Goal: Answer question/provide support: Share knowledge or assist other users

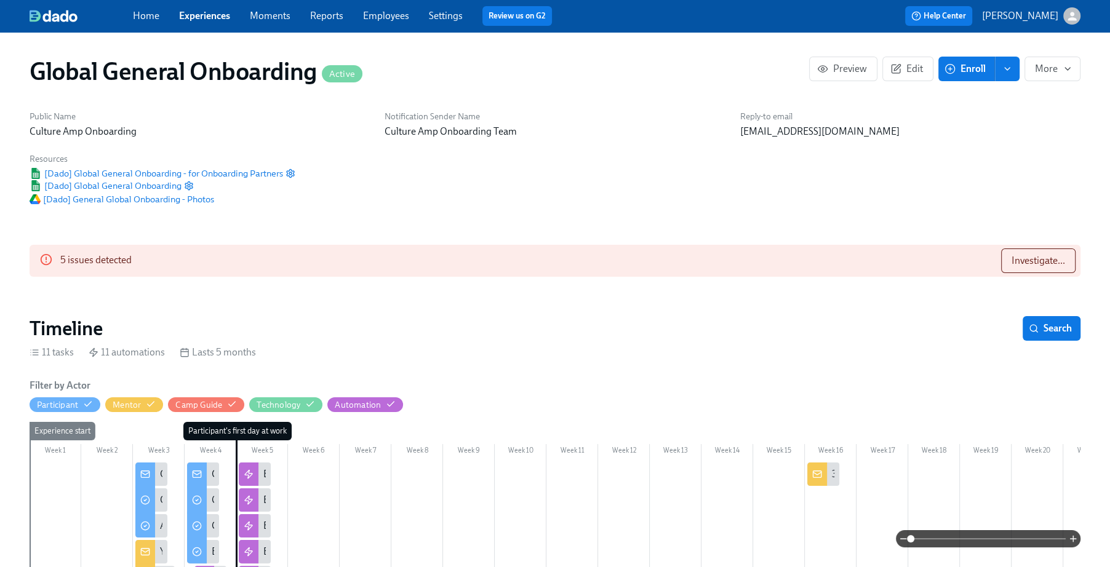
scroll to position [0, 11965]
click at [1029, 262] on span "Investigate..." at bounding box center [1038, 261] width 54 height 12
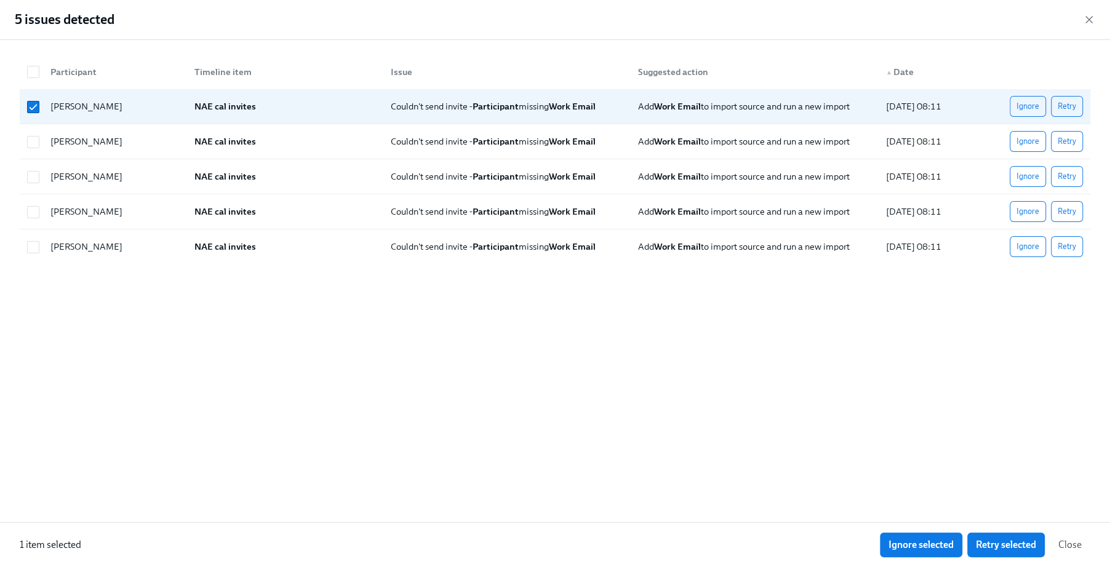
click at [1069, 548] on span "Close" at bounding box center [1069, 545] width 23 height 12
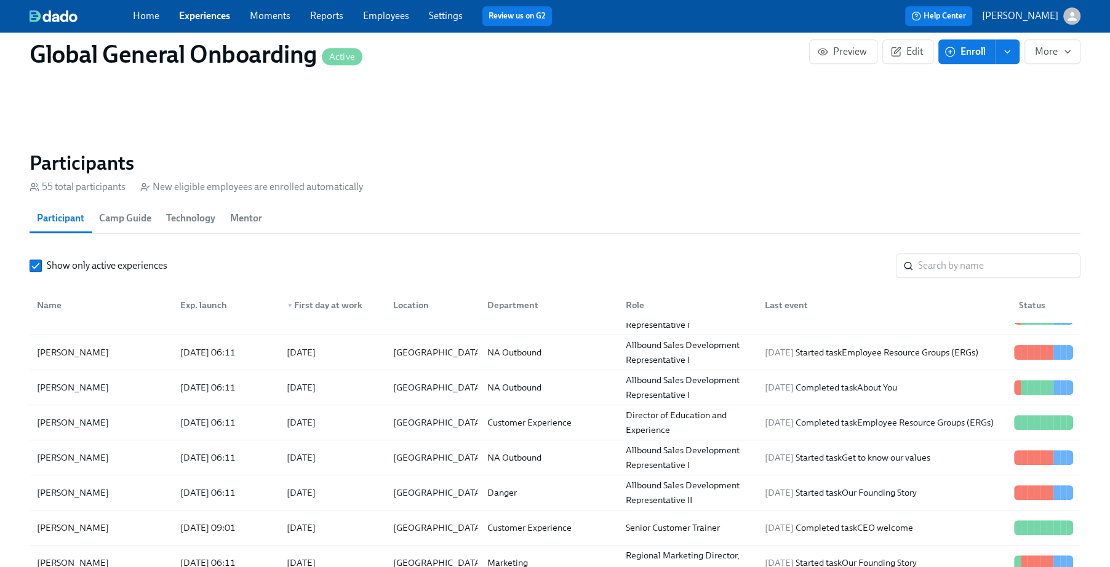
scroll to position [485, 0]
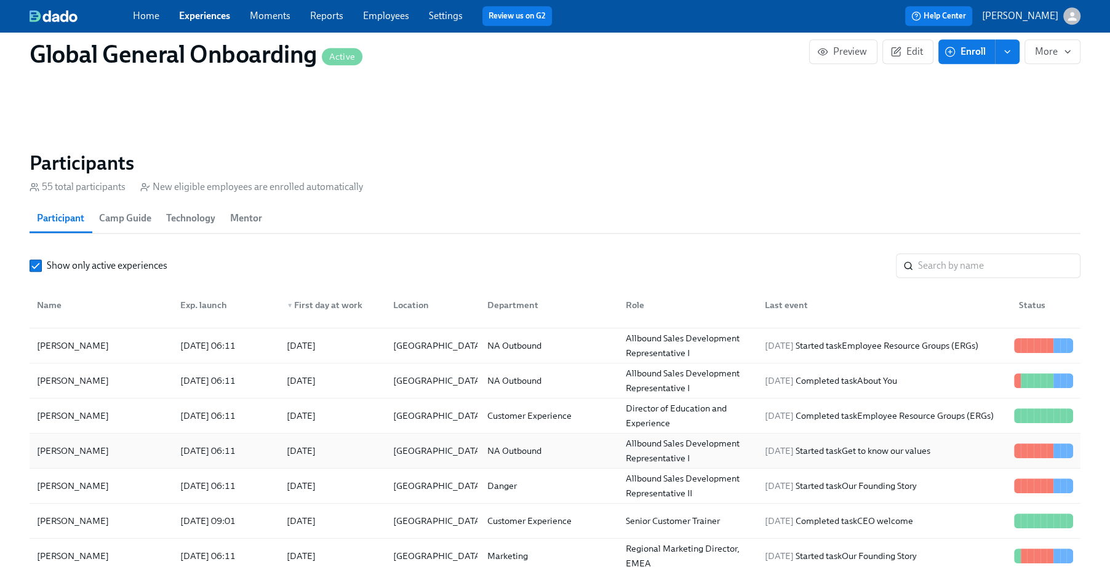
click at [168, 448] on div "[PERSON_NAME]" at bounding box center [101, 451] width 138 height 25
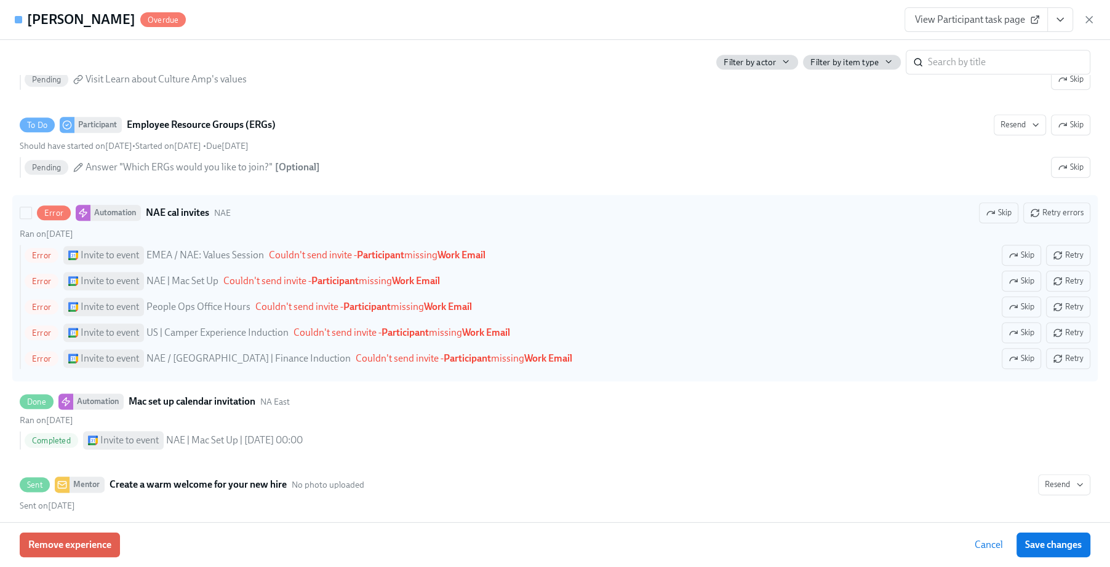
scroll to position [1215, 0]
click at [383, 262] on strong "Participant" at bounding box center [380, 256] width 47 height 12
click at [31, 220] on input "Error Automation NAE cal invites NAE Skip Retry errors Ran on September 9th Err…" at bounding box center [25, 214] width 11 height 11
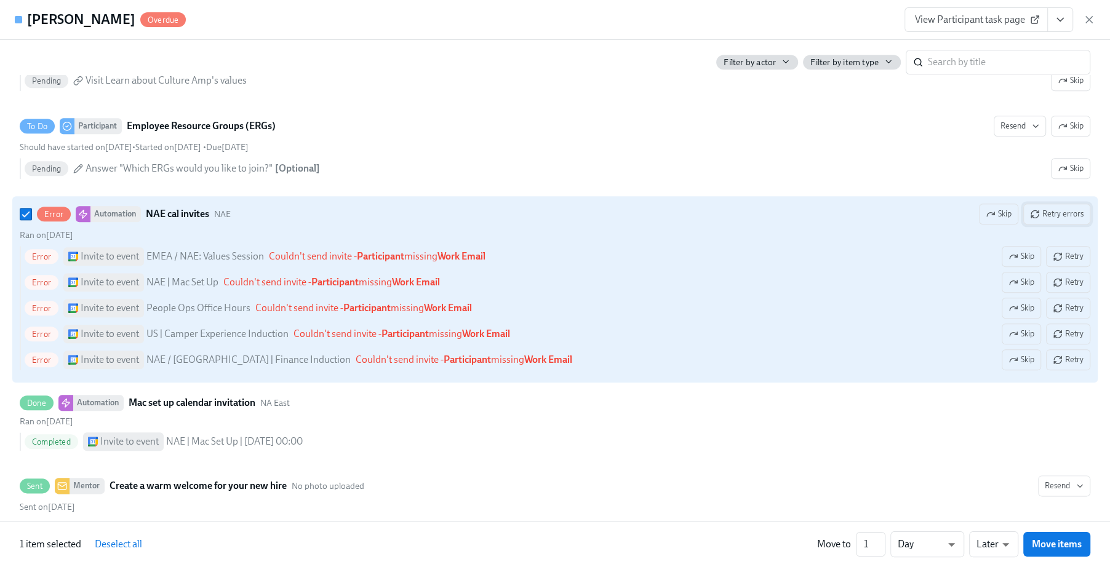
click at [1061, 220] on span "Retry errors" at bounding box center [1057, 214] width 54 height 12
click at [1057, 220] on span "Retry errors" at bounding box center [1057, 214] width 54 height 12
click at [482, 262] on strong "Work Email" at bounding box center [461, 256] width 48 height 12
click at [31, 220] on input "Error Automation NAE cal invites NAE Skip Retry errors Ran on September 9th Err…" at bounding box center [25, 214] width 11 height 11
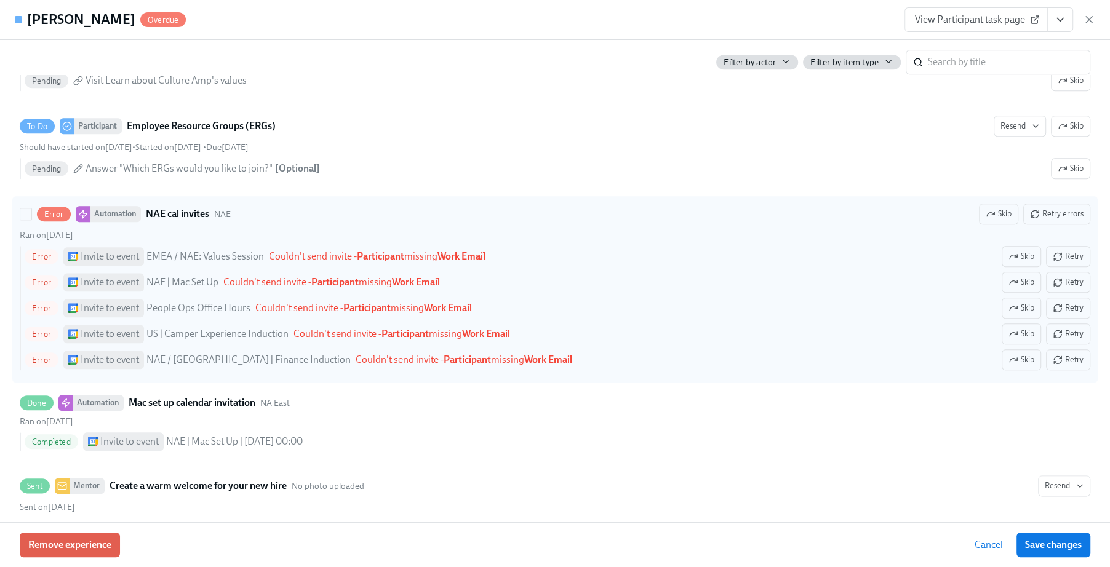
click at [482, 262] on strong "Work Email" at bounding box center [461, 256] width 48 height 12
click at [31, 220] on input "Error Automation NAE cal invites NAE Skip Retry errors Ran on September 9th Err…" at bounding box center [25, 214] width 11 height 11
checkbox input "true"
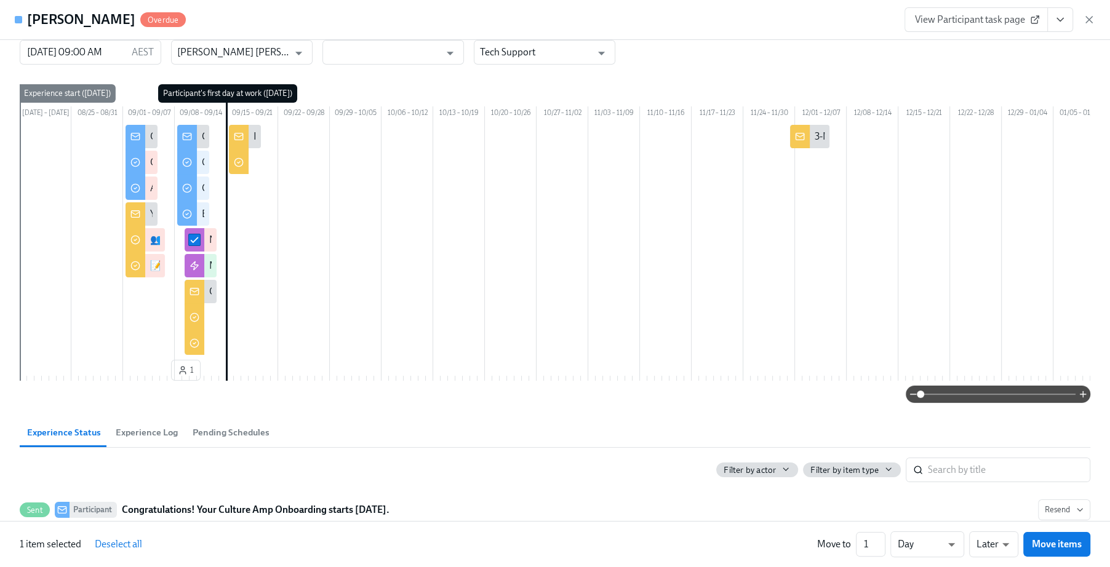
scroll to position [0, 0]
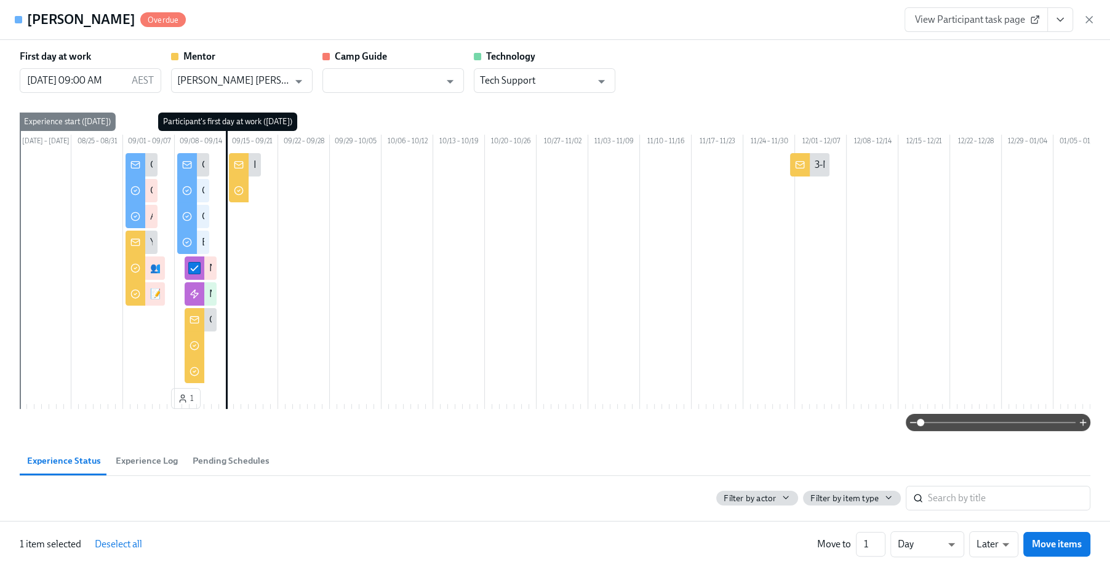
click at [1032, 22] on icon at bounding box center [1035, 20] width 10 height 10
click at [1093, 18] on icon "button" at bounding box center [1089, 20] width 12 height 12
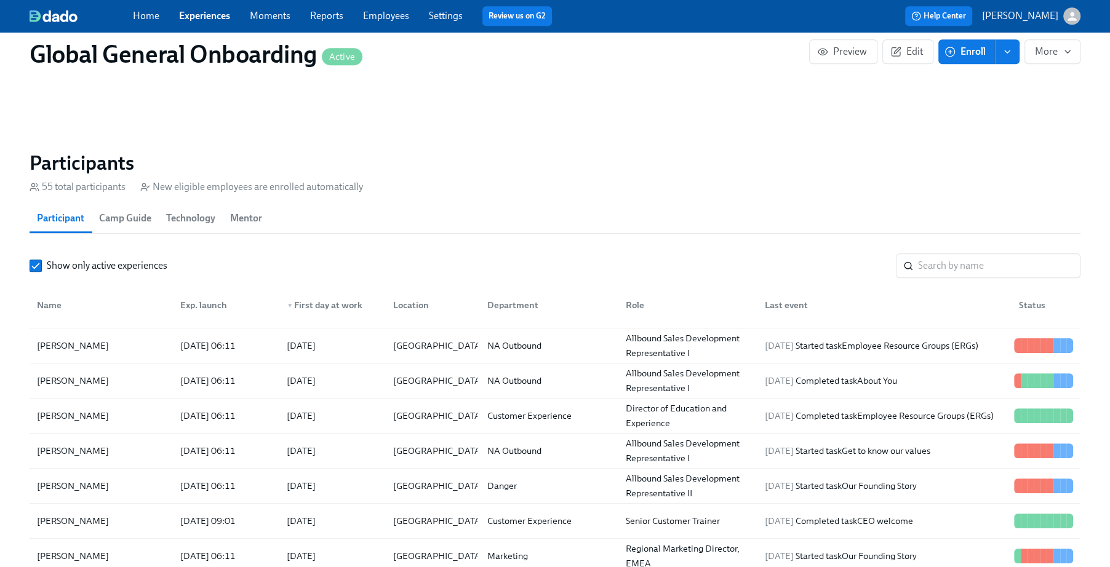
click at [372, 20] on link "Employees" at bounding box center [386, 16] width 46 height 12
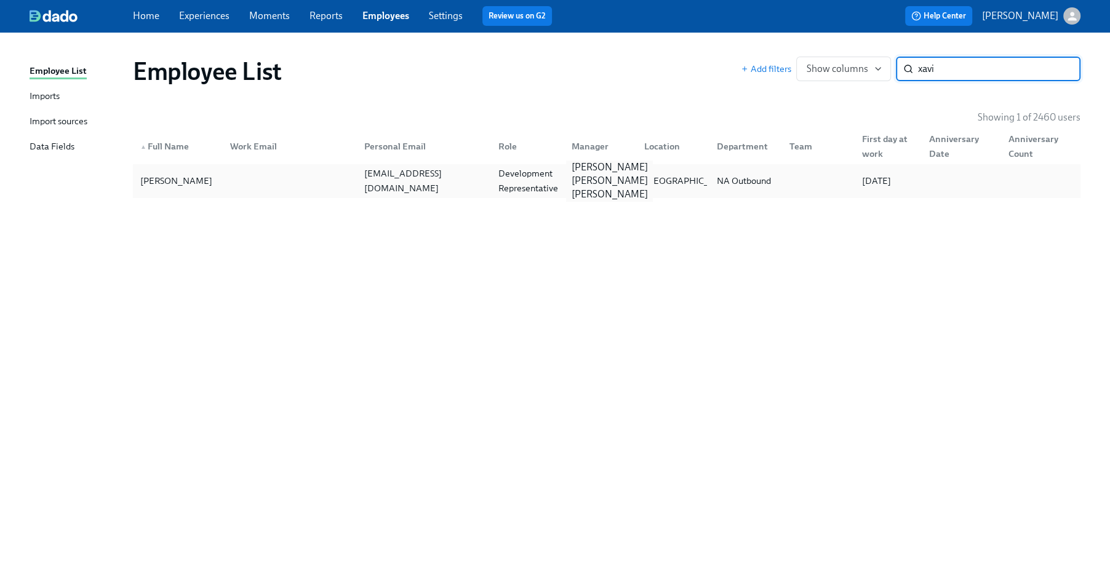
type input "xavi"
click at [626, 182] on p "[PERSON_NAME] [PERSON_NAME] [PERSON_NAME]" at bounding box center [609, 181] width 76 height 41
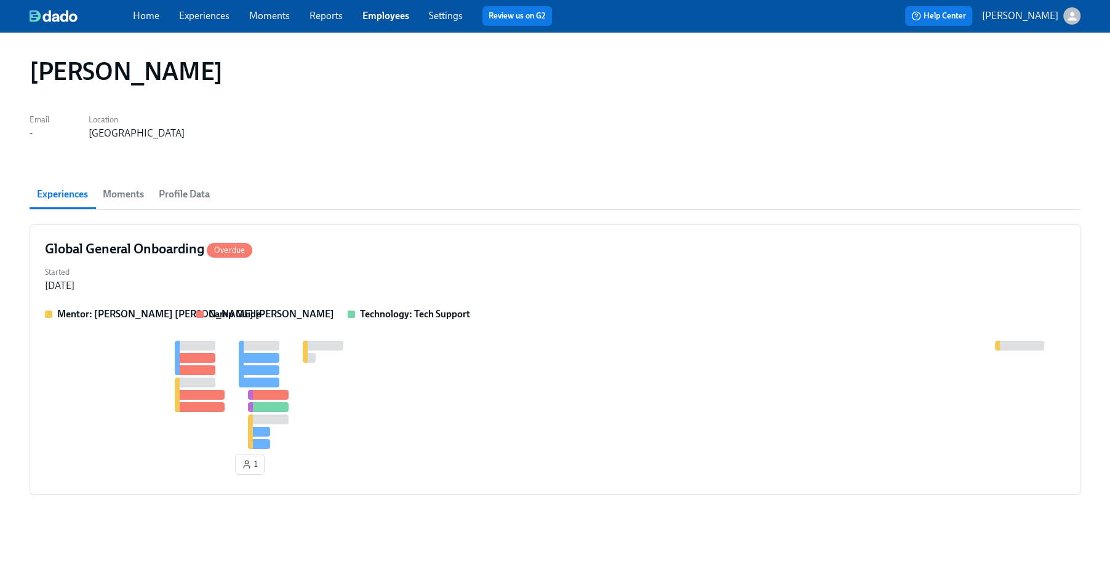
click at [172, 190] on span "Profile Data" at bounding box center [184, 194] width 51 height 17
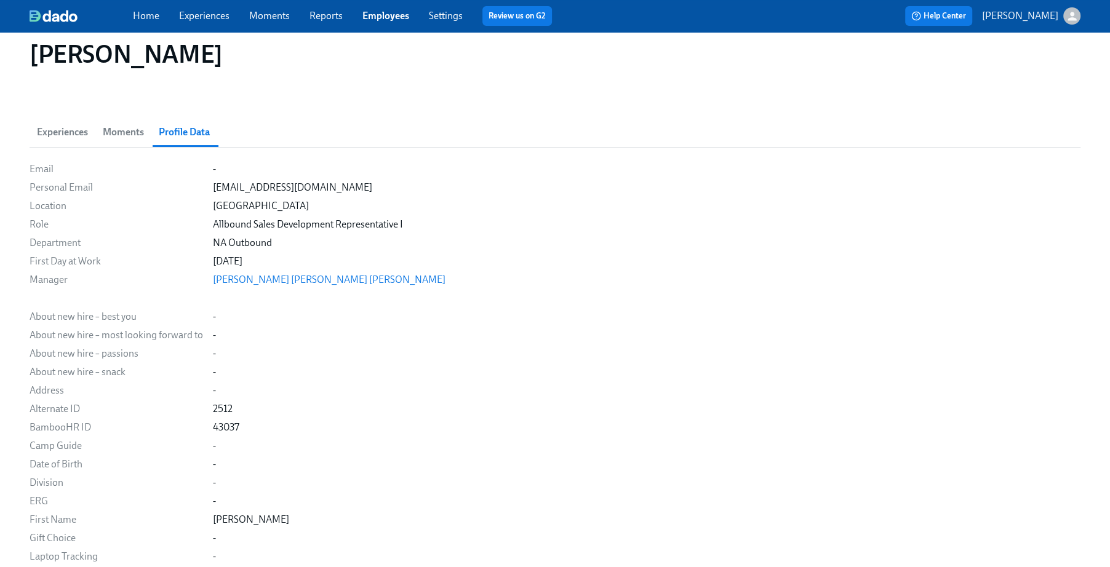
scroll to position [63, 0]
click at [210, 165] on div "Email - Personal Email xjc2000@gmail.com Location Chicago Role Allbound Sales D…" at bounding box center [555, 454] width 1051 height 586
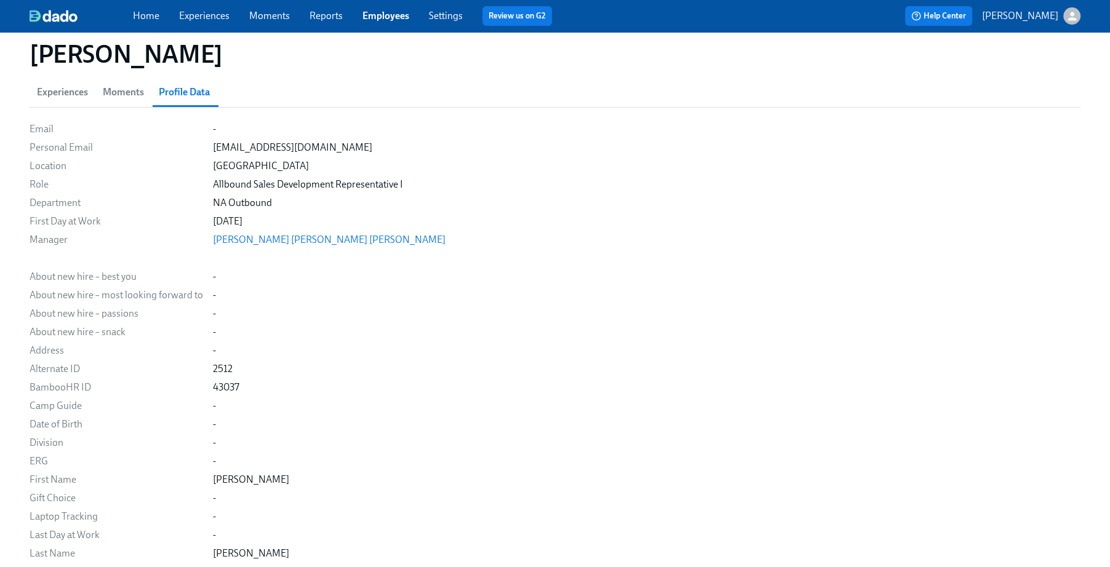
scroll to position [0, 0]
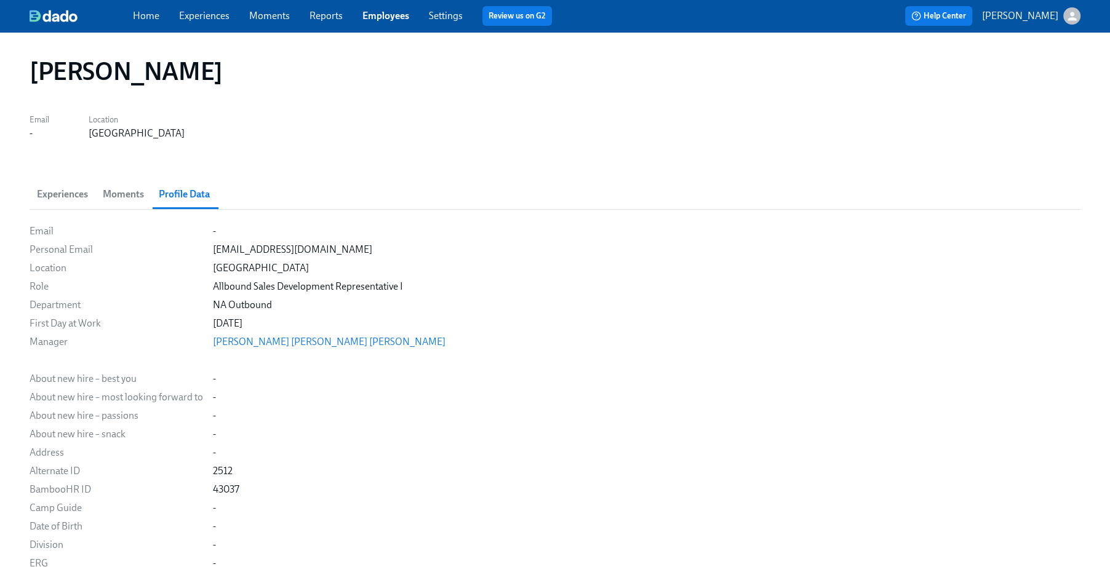
click at [135, 196] on span "Moments" at bounding box center [123, 194] width 41 height 17
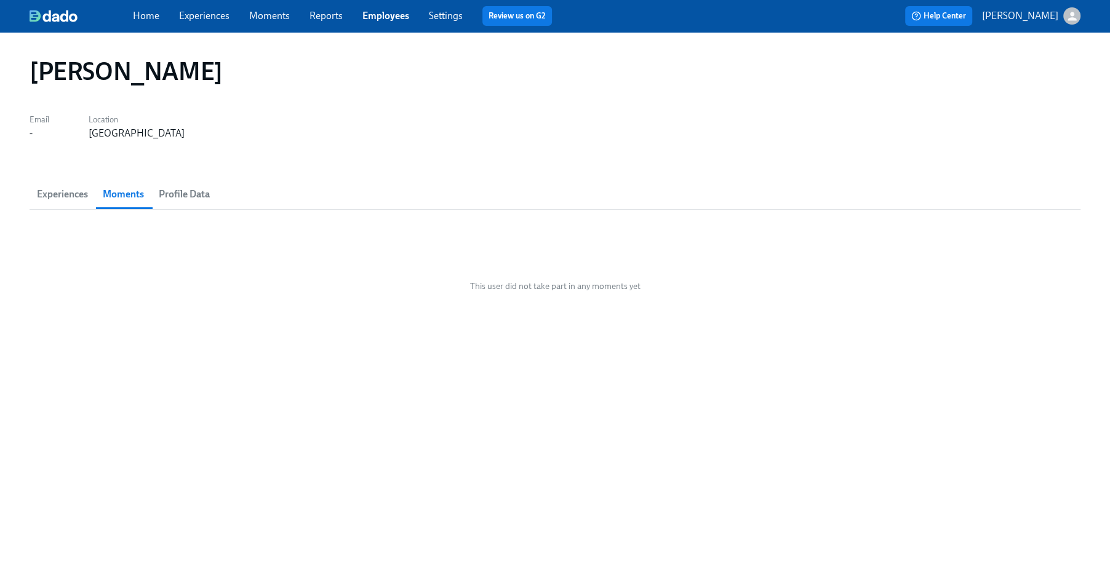
click at [71, 201] on span "Experiences" at bounding box center [62, 194] width 51 height 17
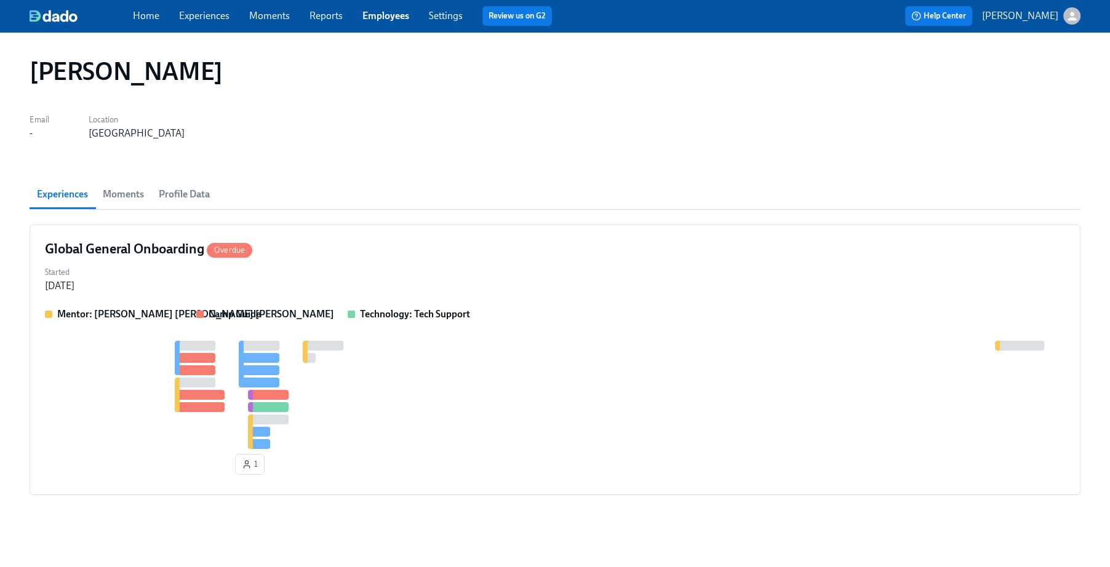
click at [193, 194] on span "Profile Data" at bounding box center [184, 194] width 51 height 17
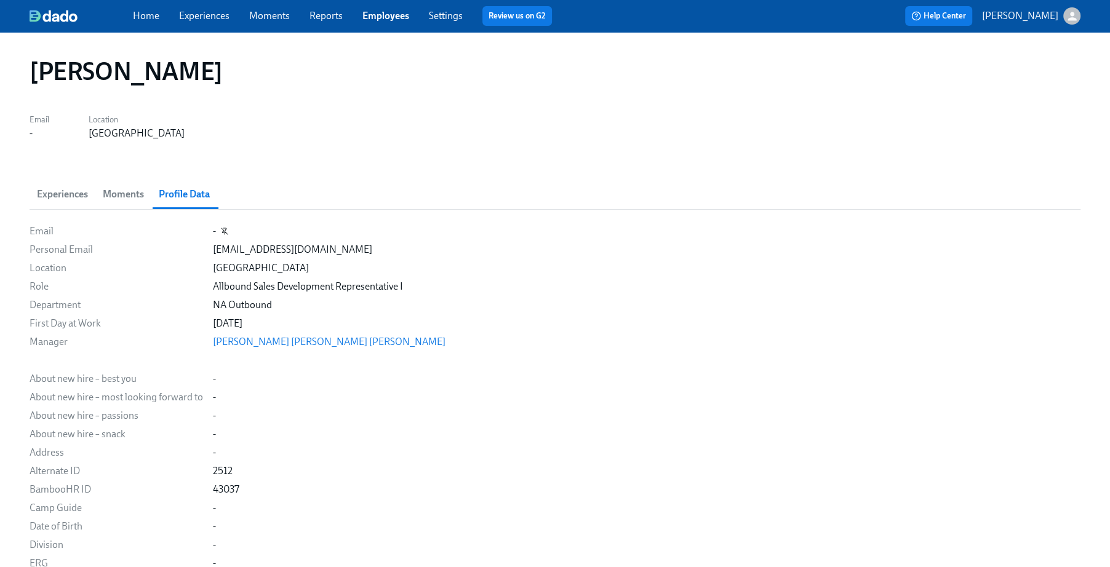
click at [225, 230] on icon "button" at bounding box center [224, 231] width 7 height 7
click at [221, 230] on icon "button" at bounding box center [224, 231] width 7 height 7
click at [217, 230] on div "-" at bounding box center [646, 232] width 867 height 14
click at [213, 230] on div "-" at bounding box center [214, 232] width 3 height 14
click at [89, 217] on section "Experiences Moments Profile Data Email - Personal Email xjc2000@gmail.com Locat…" at bounding box center [555, 495] width 1051 height 631
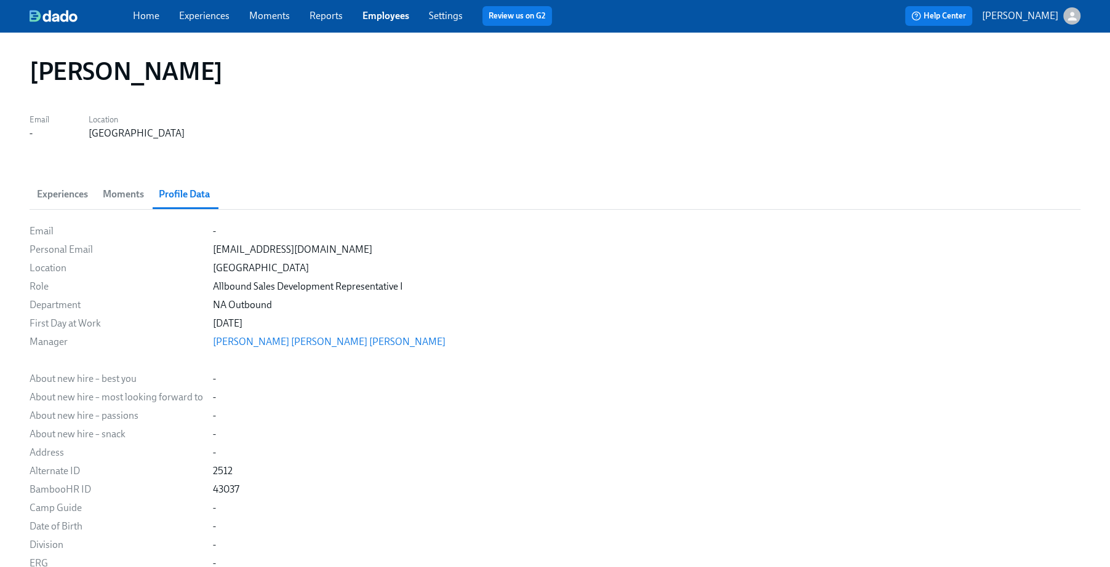
click at [54, 238] on div "Email - Personal Email xjc2000@gmail.com Location Chicago Role Allbound Sales D…" at bounding box center [555, 518] width 1051 height 586
click at [247, 265] on div "[GEOGRAPHIC_DATA]" at bounding box center [646, 268] width 867 height 14
click at [254, 272] on div "[GEOGRAPHIC_DATA]" at bounding box center [646, 268] width 867 height 14
click at [439, 20] on link "Settings" at bounding box center [446, 16] width 34 height 12
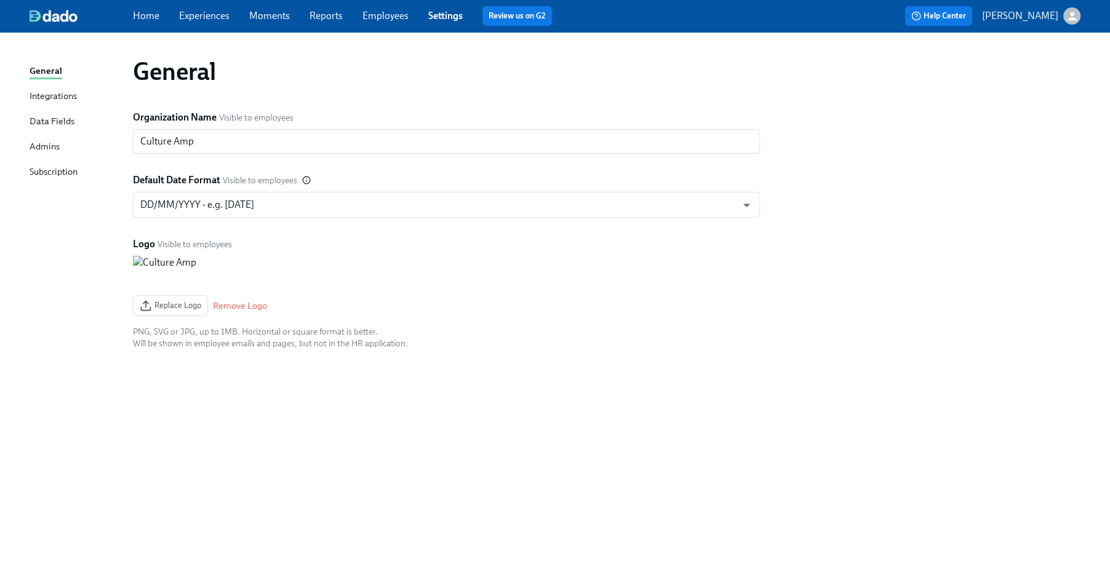
click at [50, 121] on div "Data Fields" at bounding box center [52, 121] width 45 height 15
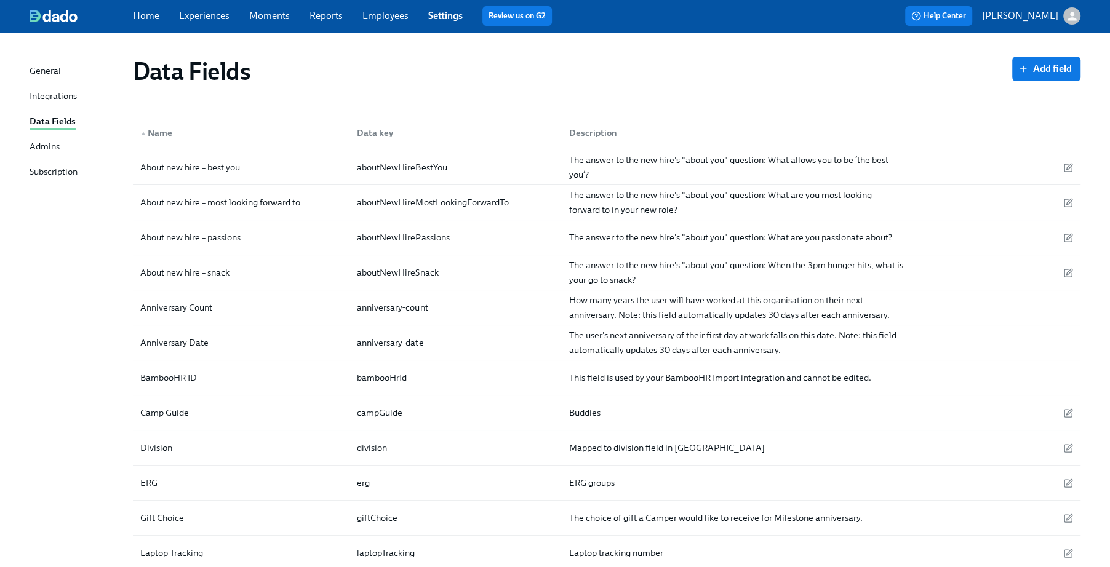
click at [51, 71] on div "General" at bounding box center [45, 71] width 31 height 15
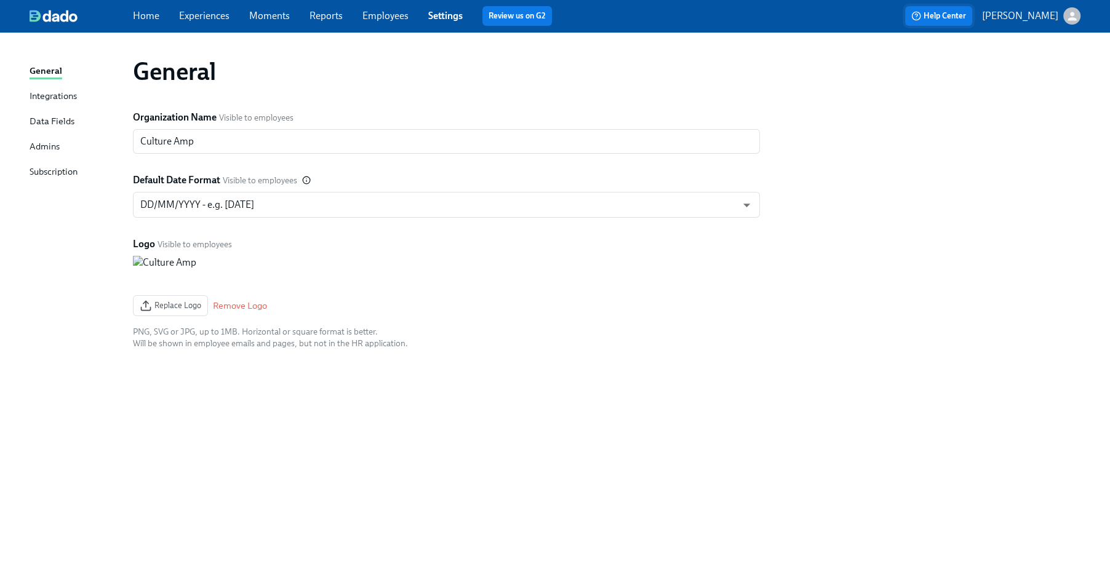
click at [960, 14] on span "Help Center" at bounding box center [938, 16] width 55 height 12
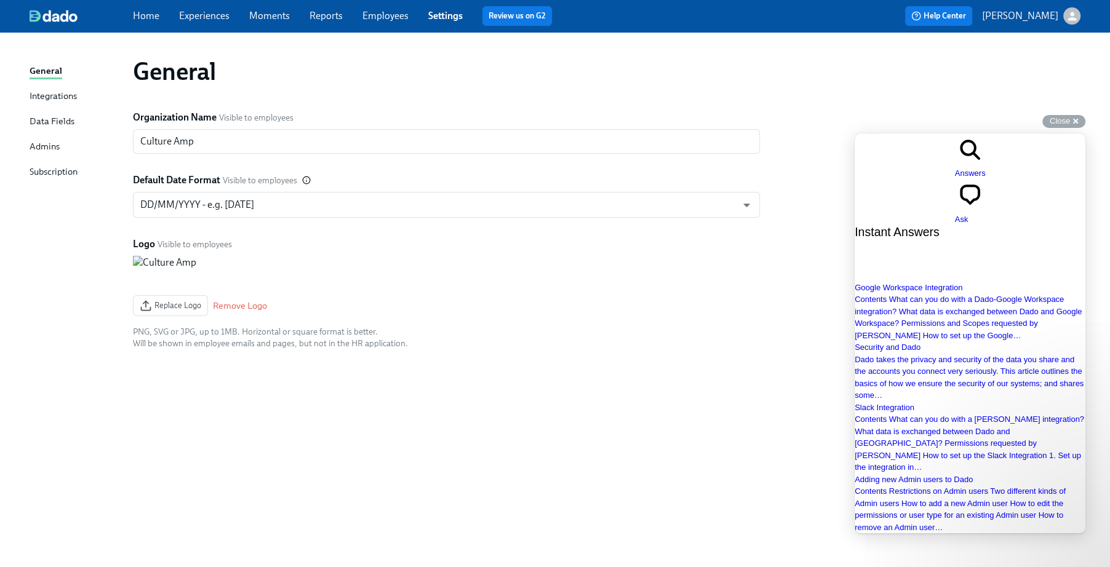
type input "how do I add a work email to an employee"
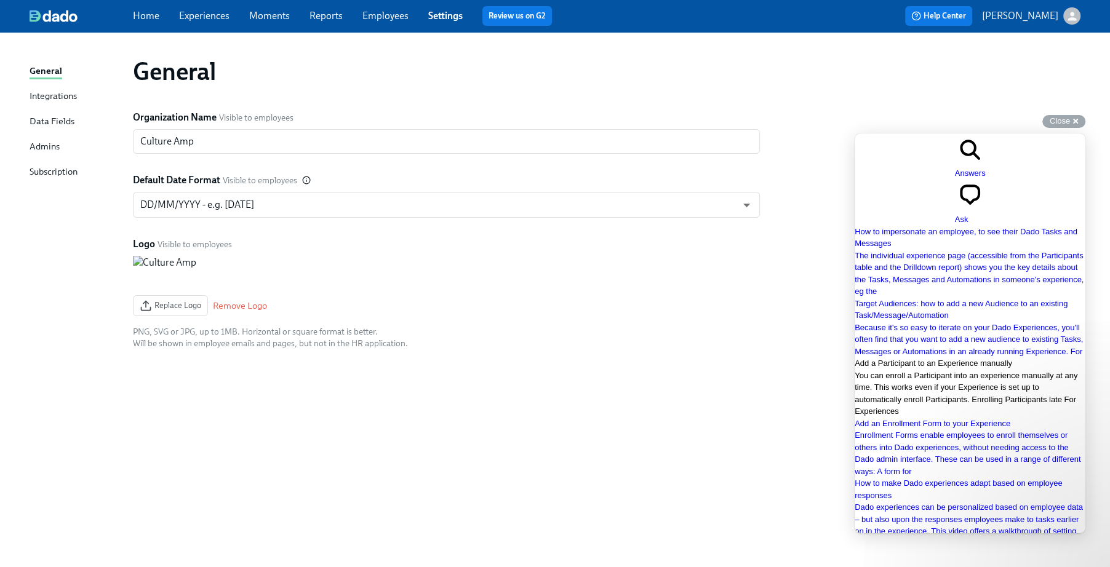
scroll to position [647, 0]
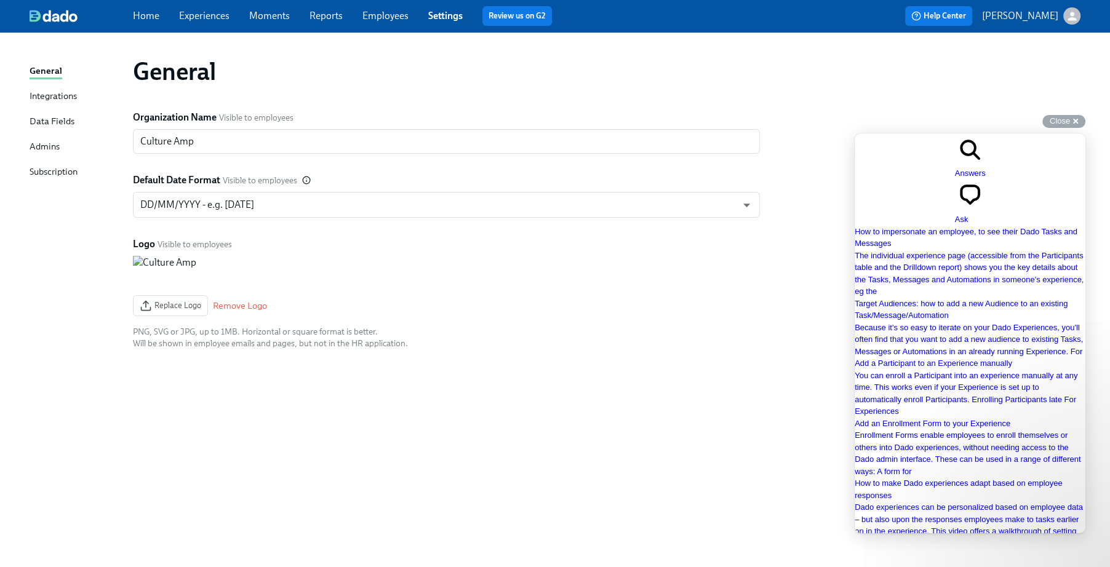
click at [377, 13] on link "Employees" at bounding box center [385, 16] width 46 height 12
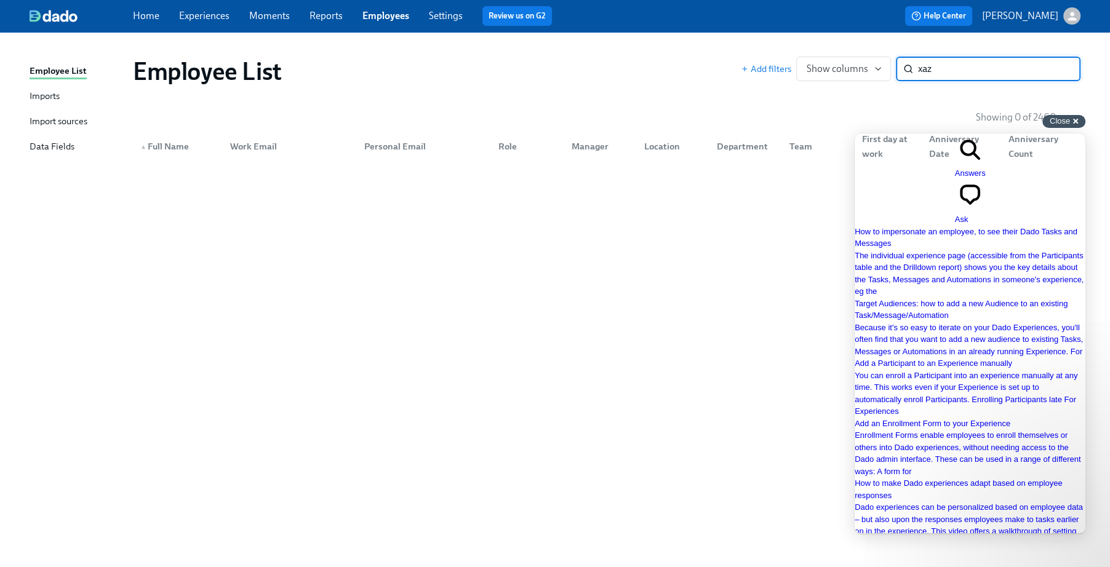
click at [1079, 124] on div "Close cross-small" at bounding box center [1063, 121] width 43 height 13
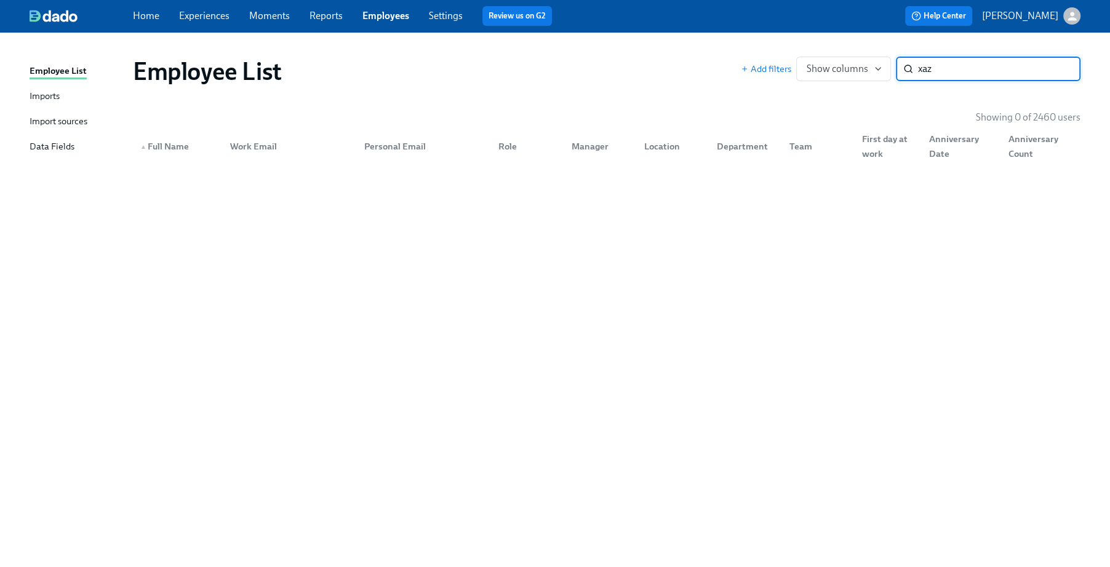
click at [986, 69] on input "xaz" at bounding box center [999, 69] width 162 height 25
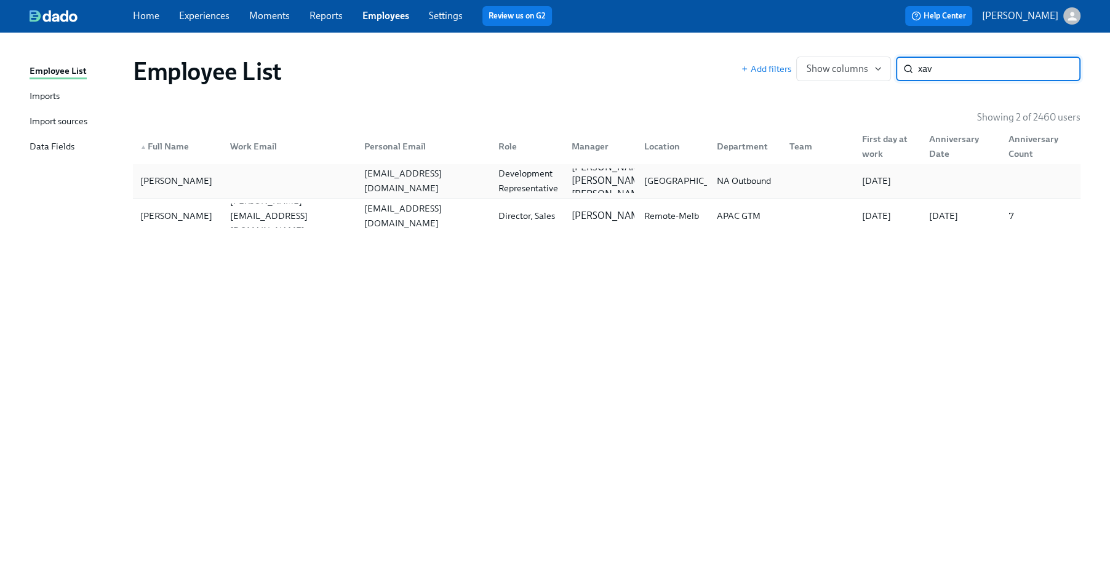
type input "xav"
click at [285, 177] on div at bounding box center [287, 181] width 134 height 25
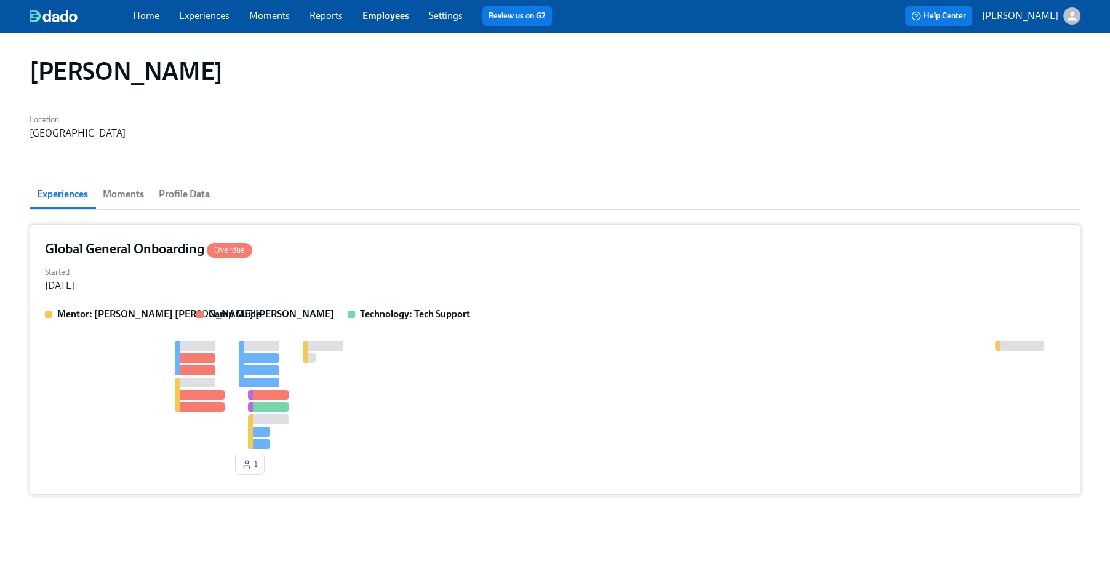
scroll to position [10, 0]
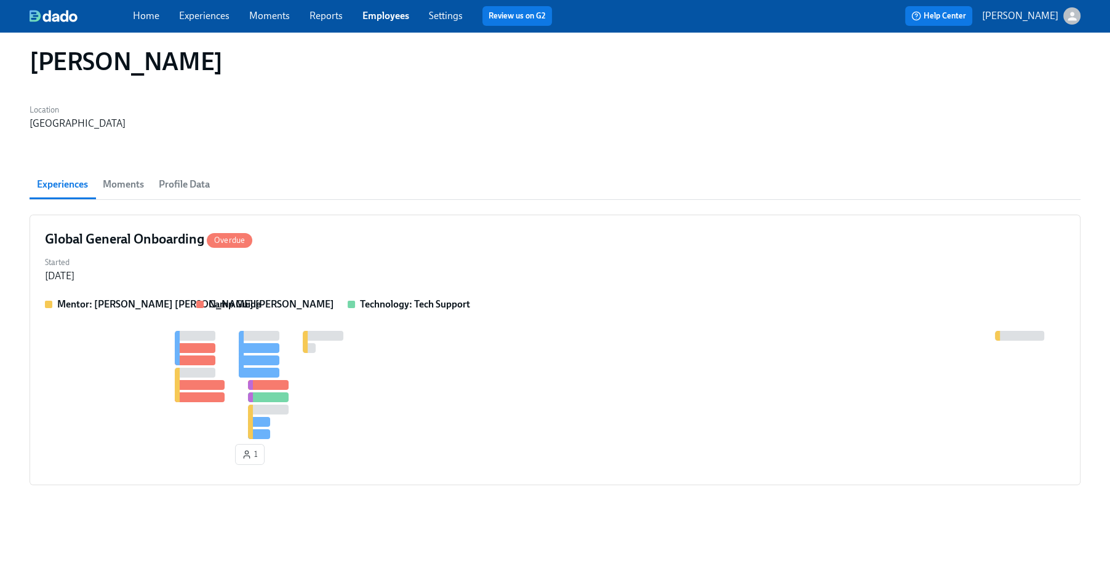
click at [173, 177] on span "Profile Data" at bounding box center [184, 184] width 51 height 17
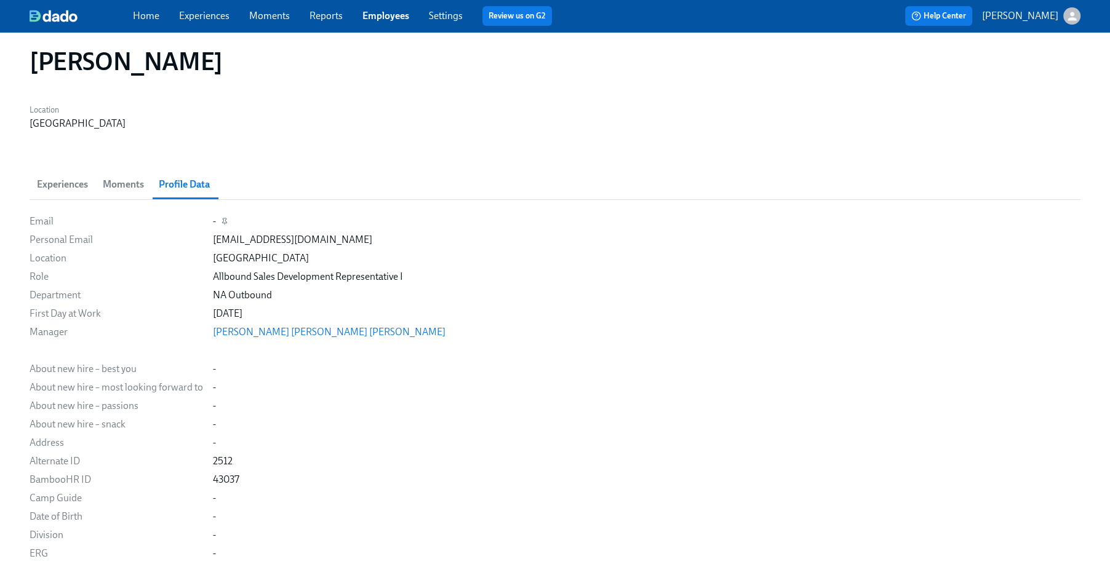
click at [215, 217] on div "-" at bounding box center [646, 222] width 867 height 14
click at [230, 218] on div "-" at bounding box center [646, 222] width 867 height 14
click at [221, 220] on icon "button" at bounding box center [224, 221] width 7 height 7
click at [225, 220] on icon "button" at bounding box center [224, 221] width 7 height 7
click at [377, 238] on icon "button" at bounding box center [380, 239] width 7 height 7
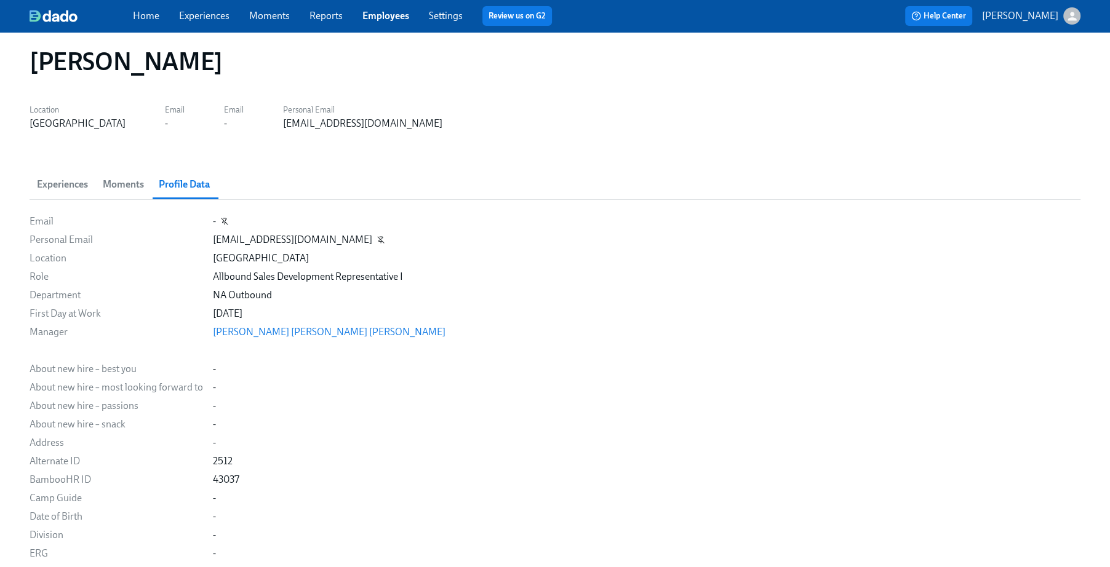
click at [165, 118] on div "-" at bounding box center [175, 124] width 20 height 14
click at [224, 108] on label "Email" at bounding box center [234, 110] width 20 height 14
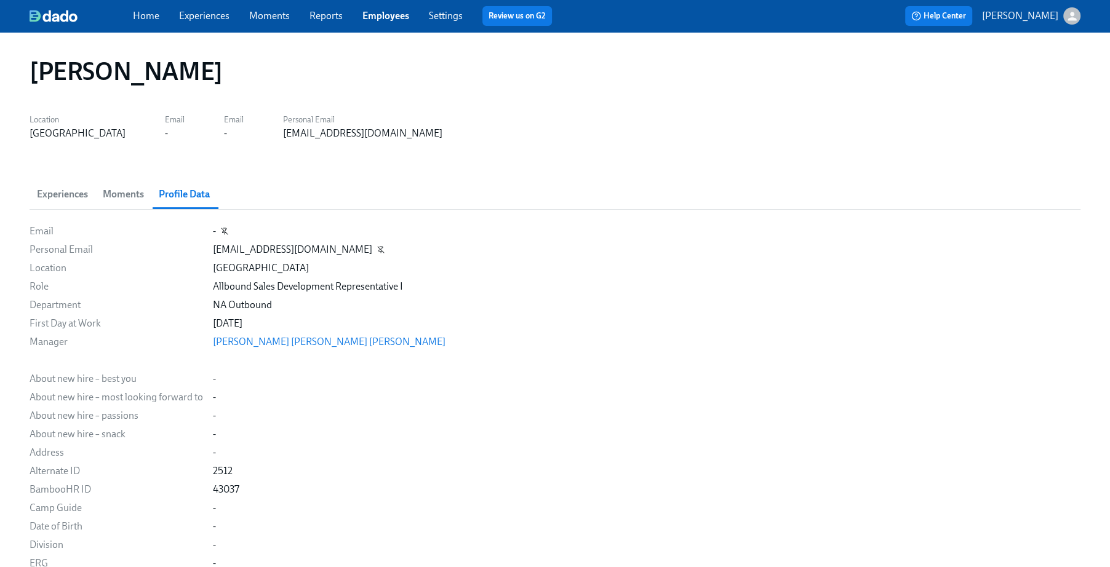
click at [47, 135] on div "[GEOGRAPHIC_DATA]" at bounding box center [78, 134] width 96 height 14
click at [62, 194] on span "Experiences" at bounding box center [62, 194] width 51 height 17
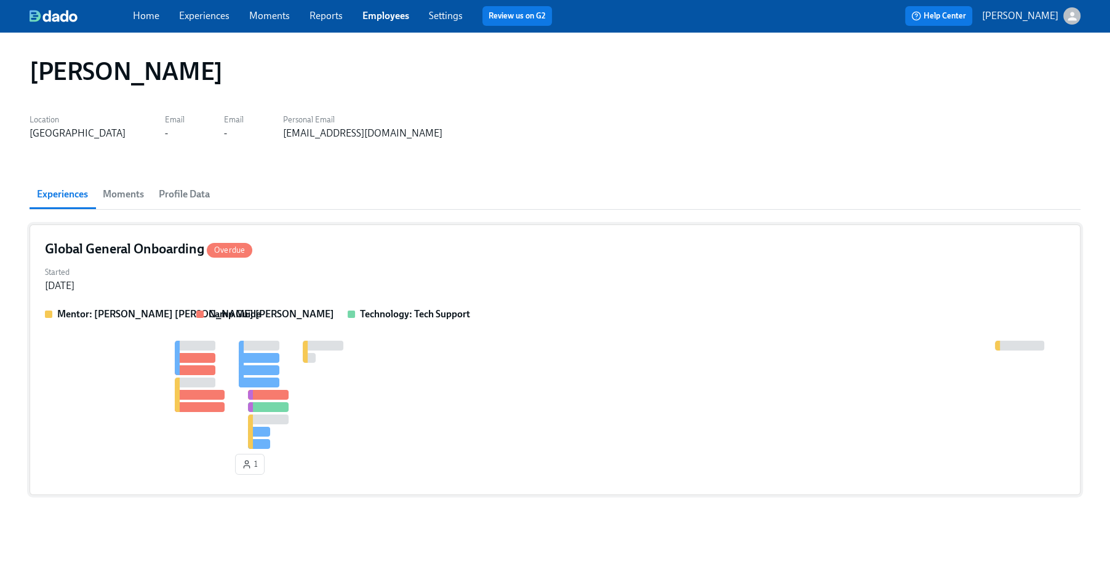
click at [175, 274] on div "Started Sep 09, 2025" at bounding box center [555, 278] width 1020 height 30
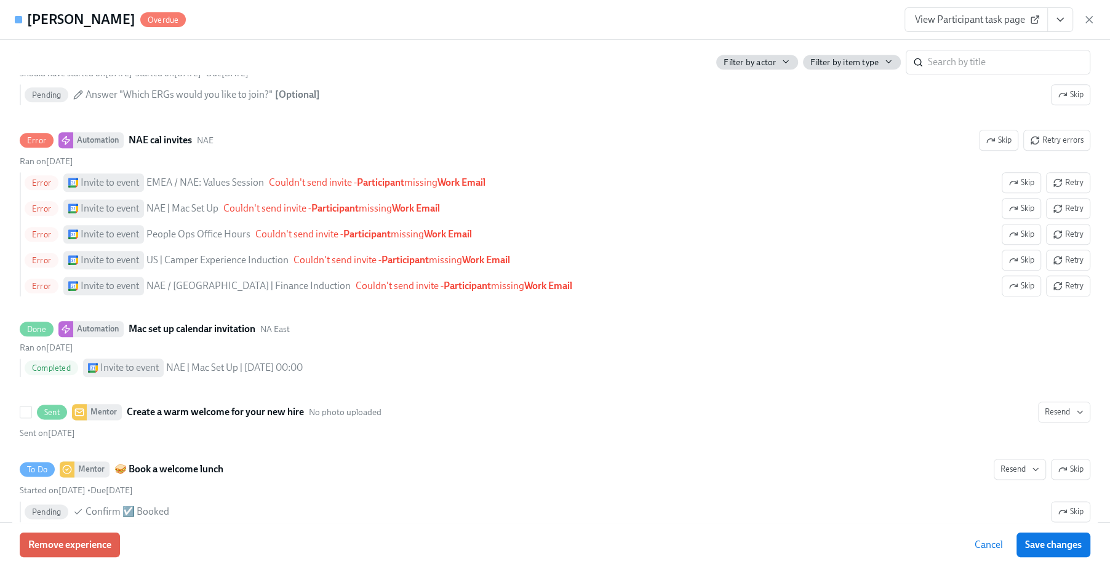
scroll to position [1280, 0]
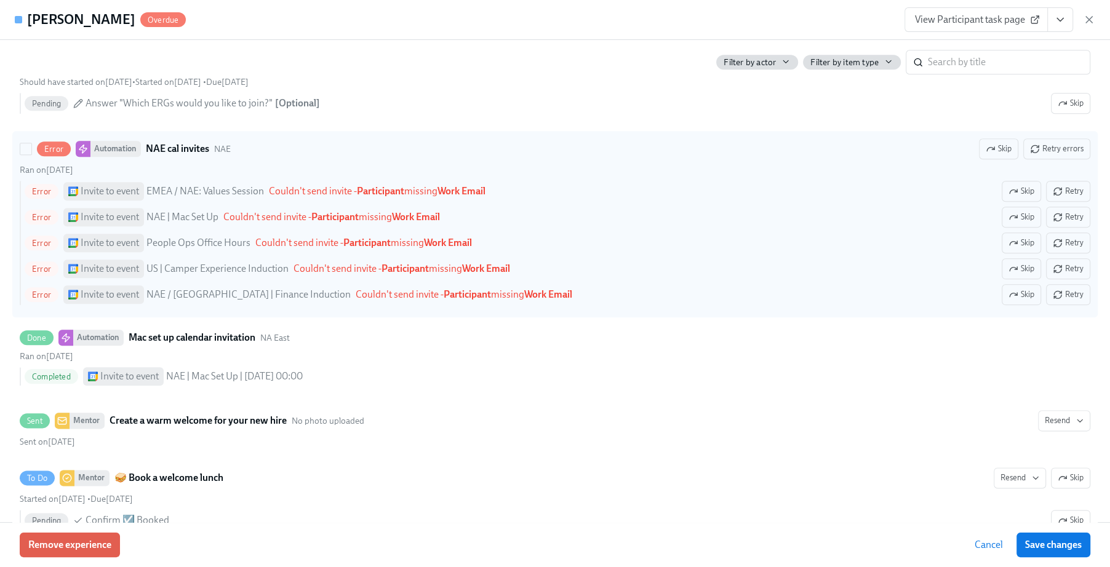
click at [94, 192] on div "Invite to event" at bounding box center [110, 192] width 58 height 14
click at [31, 154] on input "Error Automation NAE cal invites NAE Skip Retry errors Ran on September 9th Err…" at bounding box center [25, 148] width 11 height 11
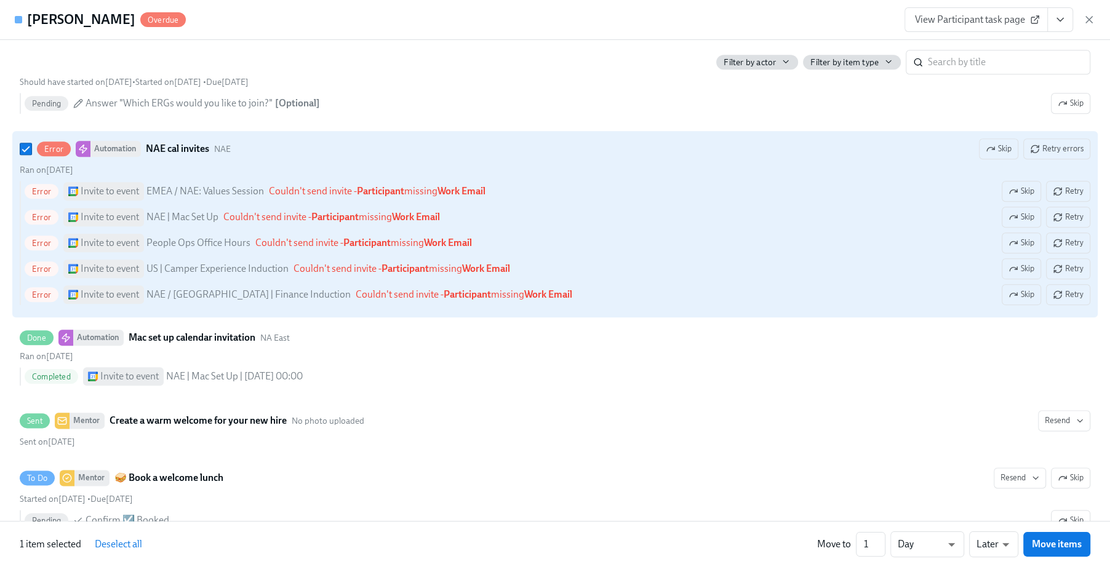
click at [88, 198] on div "Invite to event" at bounding box center [110, 192] width 58 height 14
click at [31, 154] on input "Error Automation NAE cal invites NAE Skip Retry errors Ran on September 9th Err…" at bounding box center [25, 148] width 11 height 11
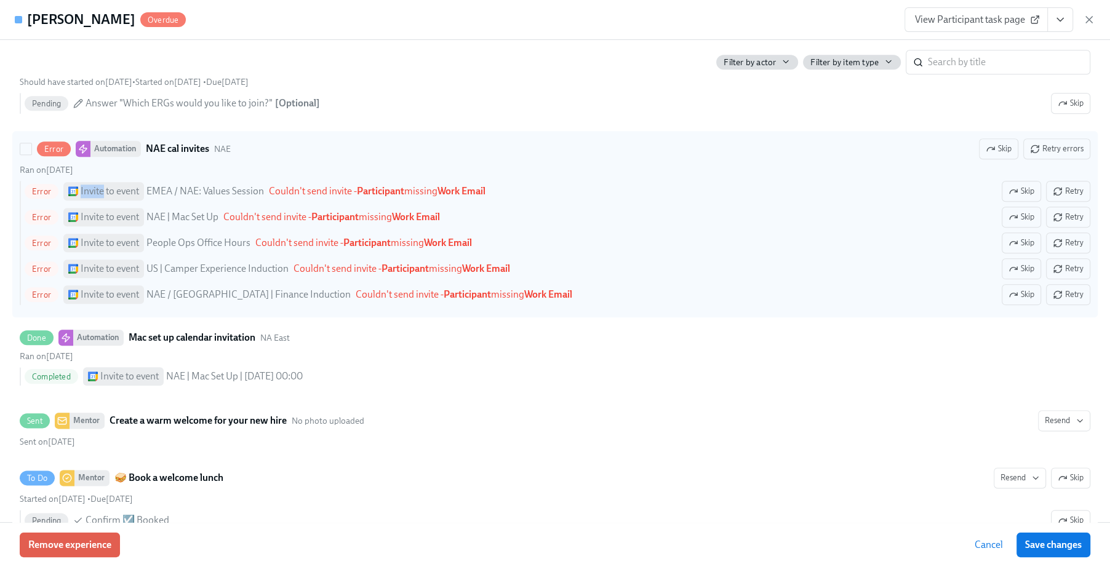
click at [88, 198] on div "Invite to event" at bounding box center [110, 192] width 58 height 14
click at [31, 154] on input "Error Automation NAE cal invites NAE Skip Retry errors Ran on September 9th Err…" at bounding box center [25, 148] width 11 height 11
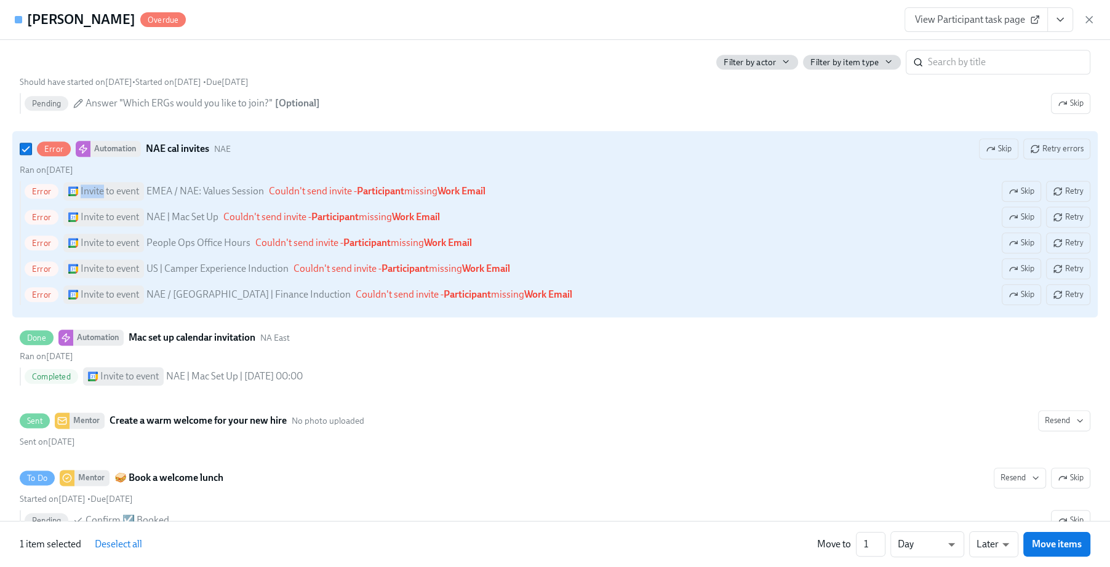
click at [88, 198] on div "Invite to event" at bounding box center [110, 192] width 58 height 14
click at [31, 154] on input "Error Automation NAE cal invites NAE Skip Retry errors Ran on September 9th Err…" at bounding box center [25, 148] width 11 height 11
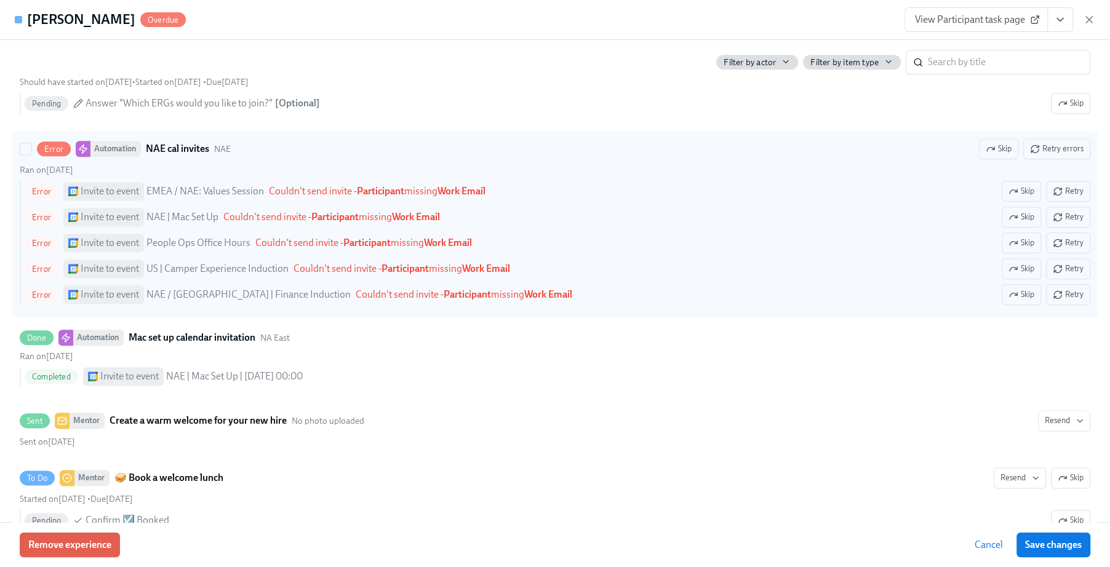
click at [143, 199] on div "Invite to event" at bounding box center [103, 191] width 81 height 18
click at [31, 154] on input "Error Automation NAE cal invites NAE Skip Retry errors Ran on September 9th Err…" at bounding box center [25, 148] width 11 height 11
checkbox input "true"
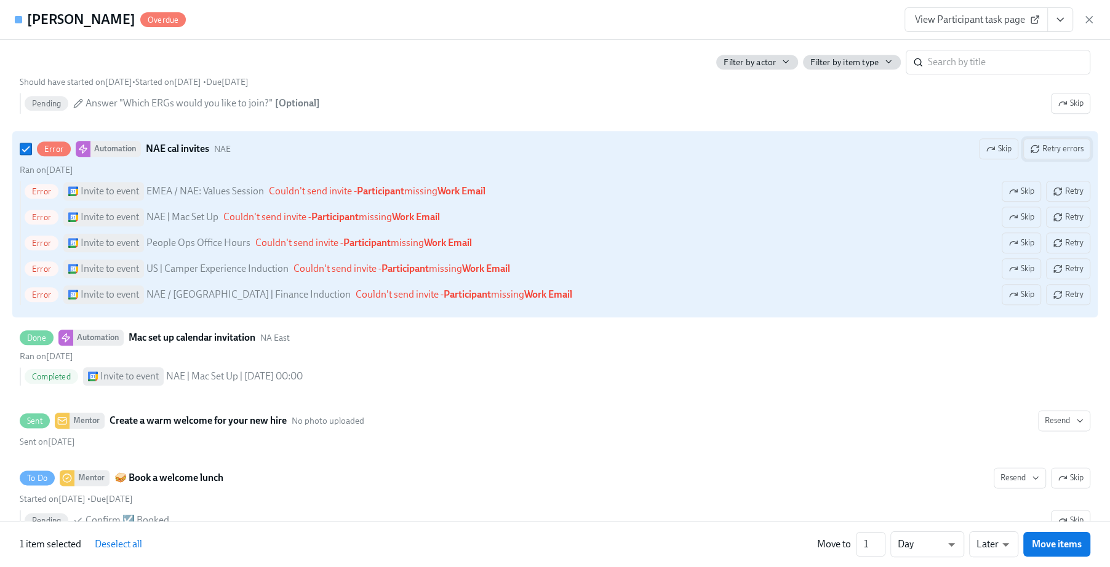
click at [1085, 154] on button "Retry errors" at bounding box center [1056, 148] width 67 height 21
drag, startPoint x: 523, startPoint y: 198, endPoint x: 270, endPoint y: 201, distance: 252.9
click at [270, 201] on div "Error Invite to event EMEA / NAE: Values Session Couldn't send invite - Partici…" at bounding box center [558, 191] width 1066 height 21
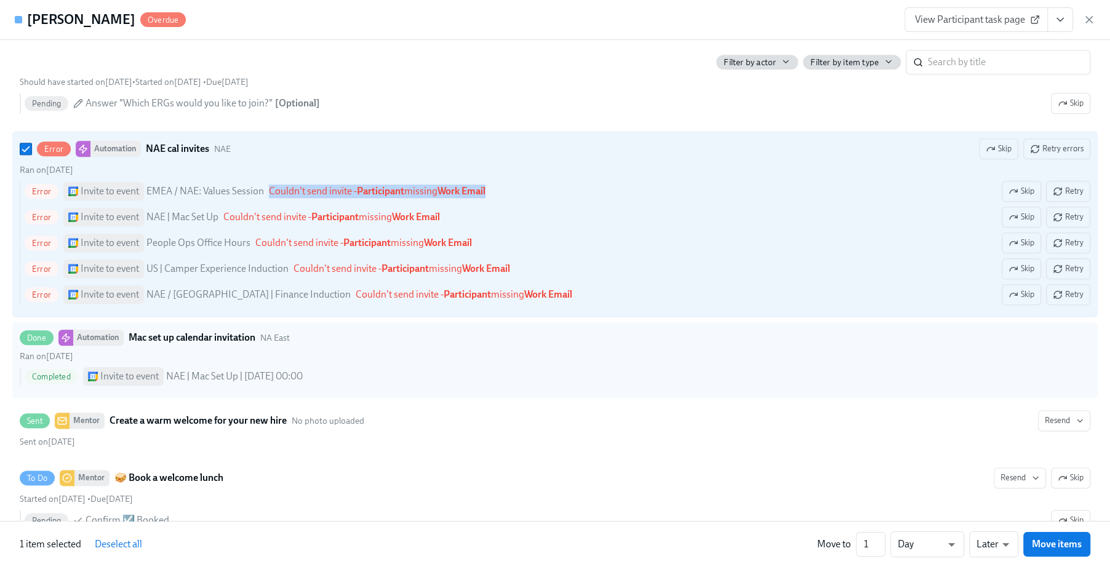
copy span "Couldn't send invite - Participant missing Work Email"
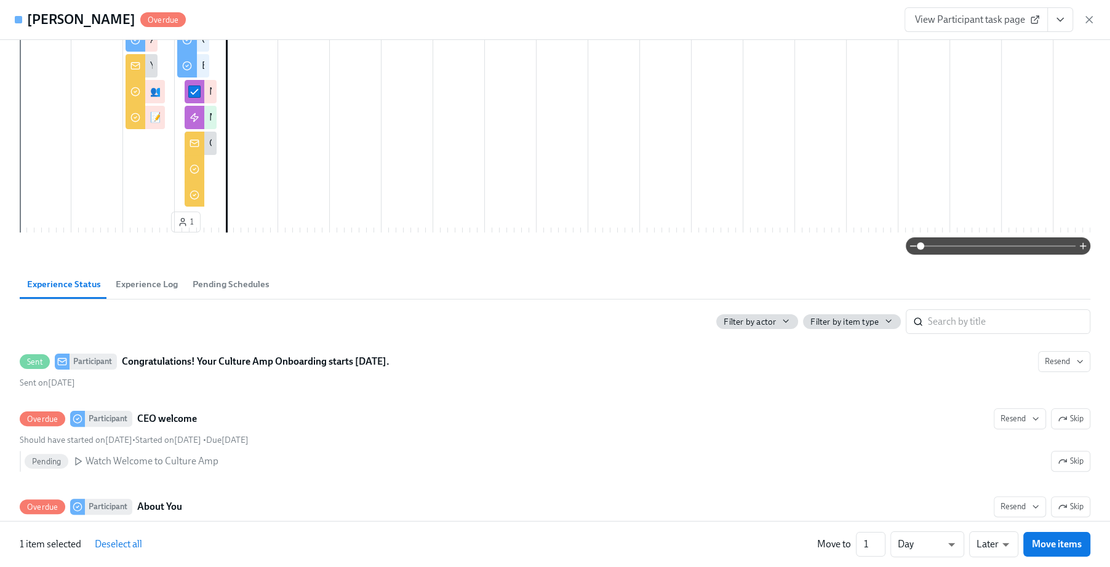
scroll to position [0, 0]
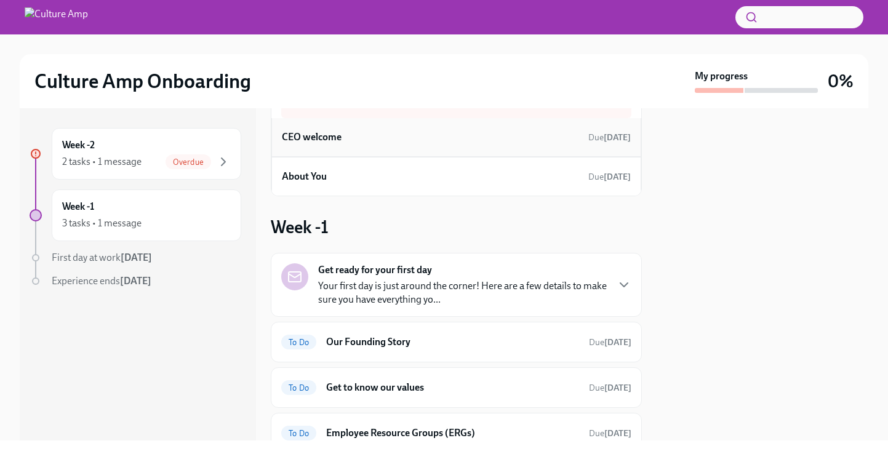
scroll to position [119, 0]
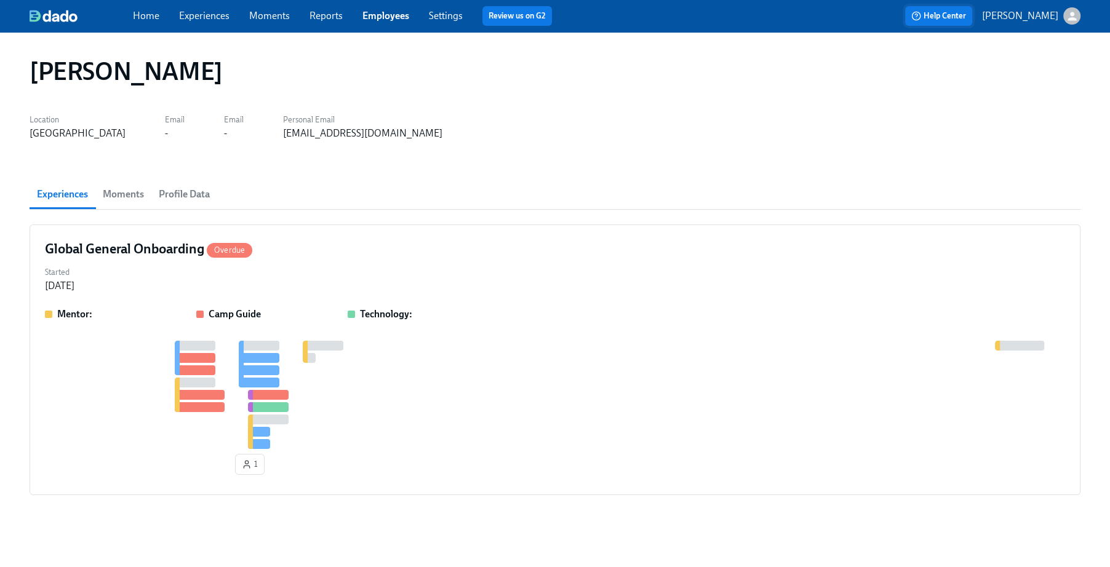
click at [957, 22] on span "Help Center" at bounding box center [938, 16] width 55 height 12
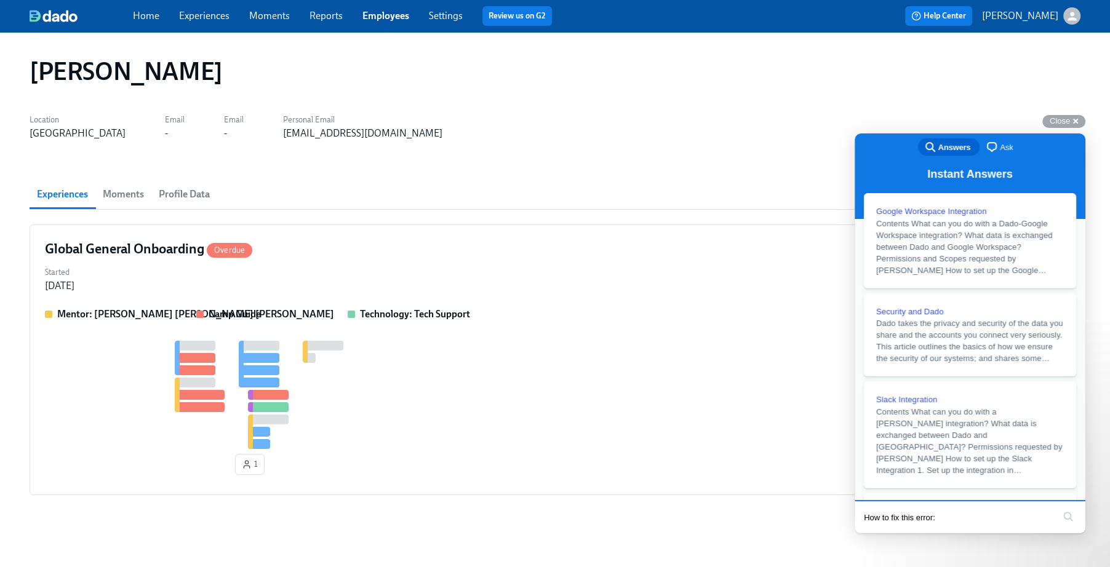
type input "How to fix this error: Couldn't send invite - Participant missing Work Email"
click button "search" at bounding box center [1068, 517] width 20 height 20
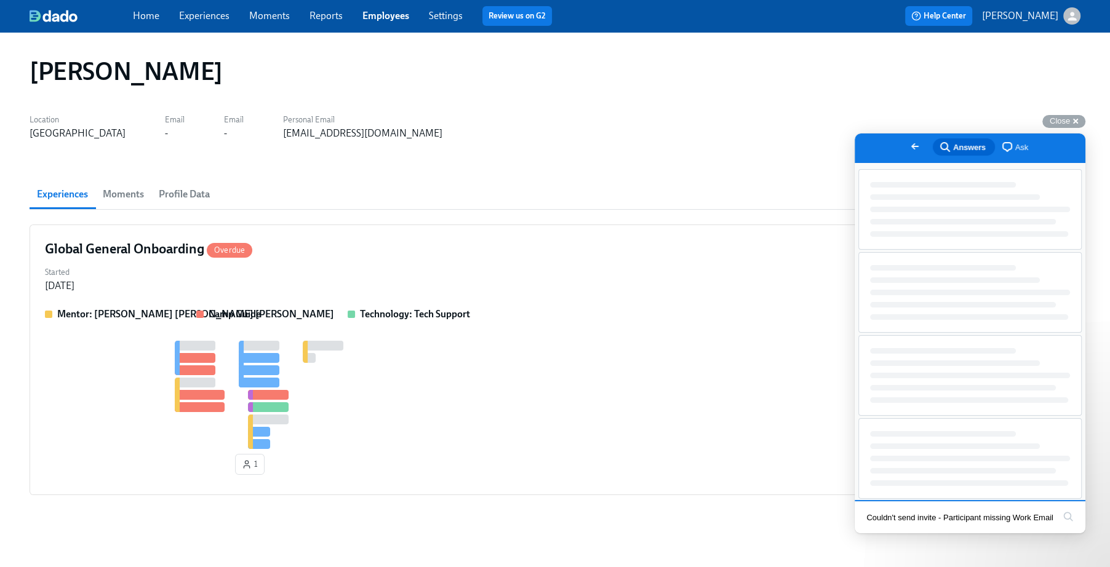
scroll to position [0, 0]
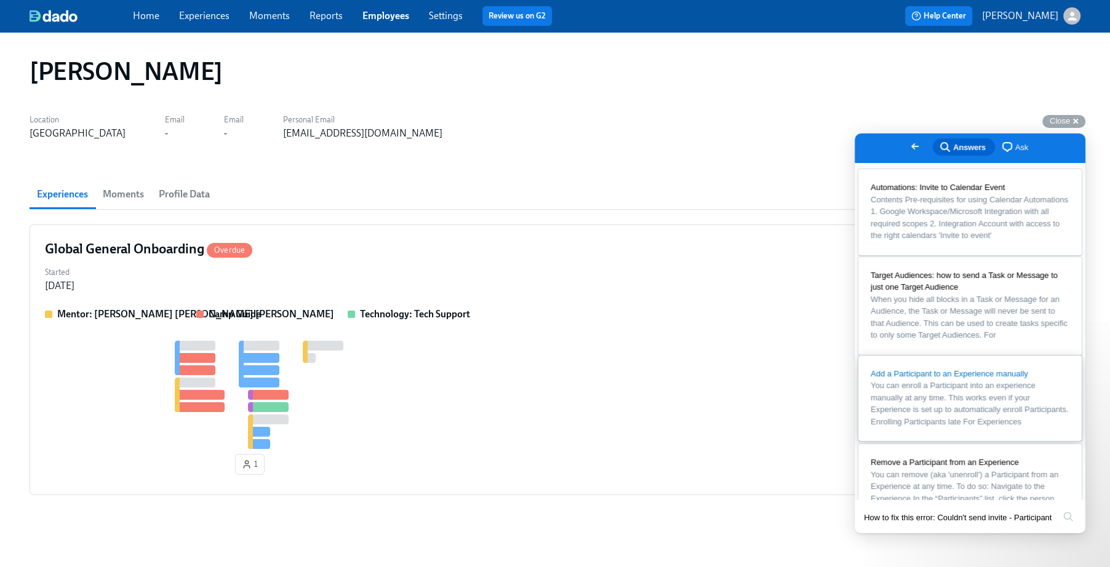
click at [1034, 426] on span "You can enroll a Participant into an experience manually at any time. This work…" at bounding box center [970, 404] width 198 height 46
click at [880, 552] on button "b" at bounding box center [867, 561] width 25 height 18
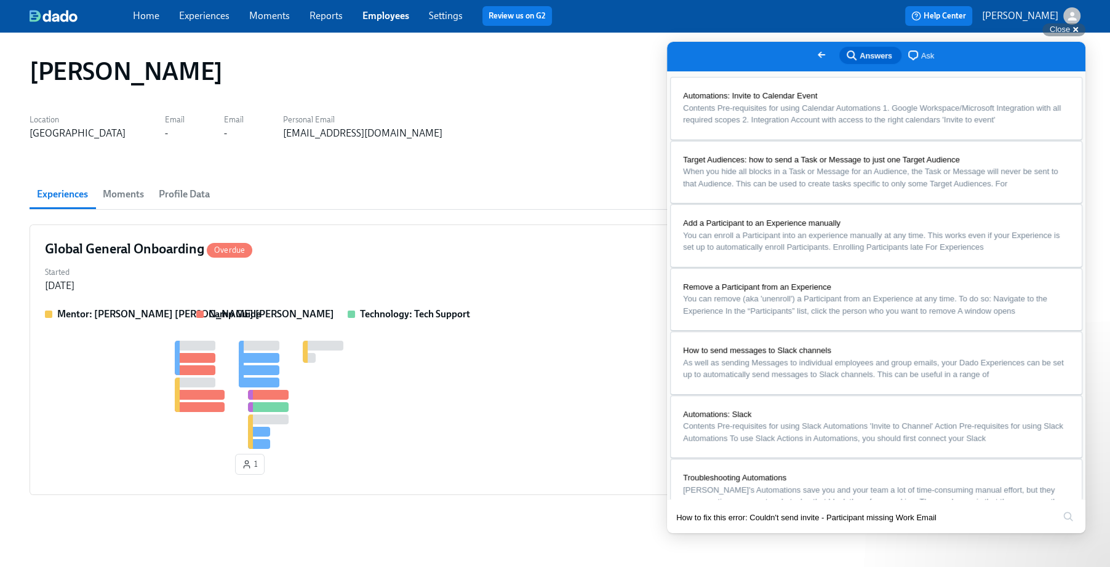
scroll to position [1236, 0]
click at [690, 534] on button "Close" at bounding box center [679, 542] width 22 height 16
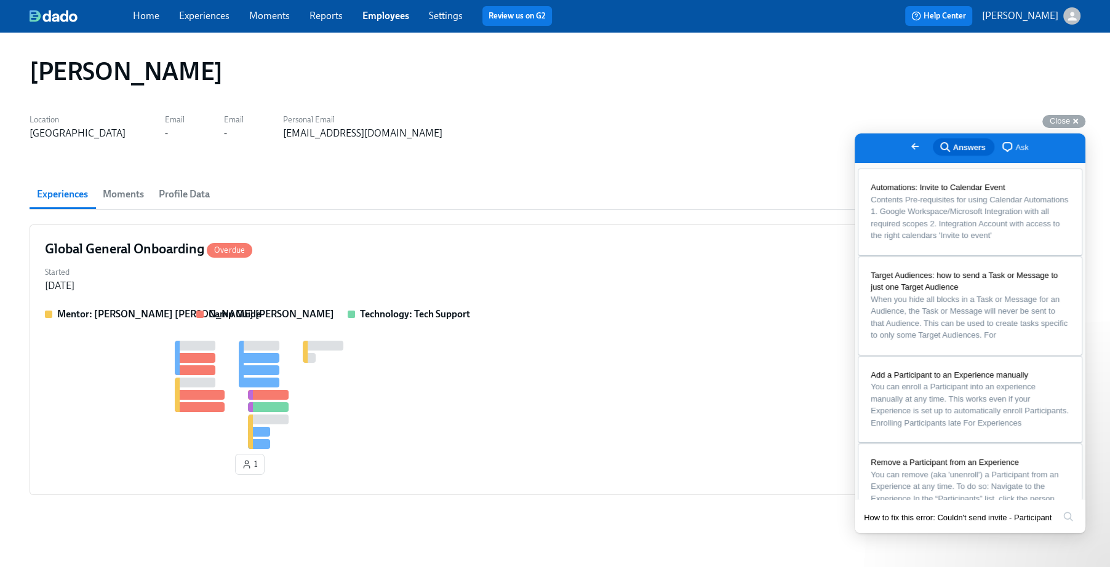
scroll to position [0, 85]
click at [982, 223] on span "Contents Pre-requisites for using Calendar Automations 1. Google Workspace/Micr…" at bounding box center [969, 217] width 197 height 46
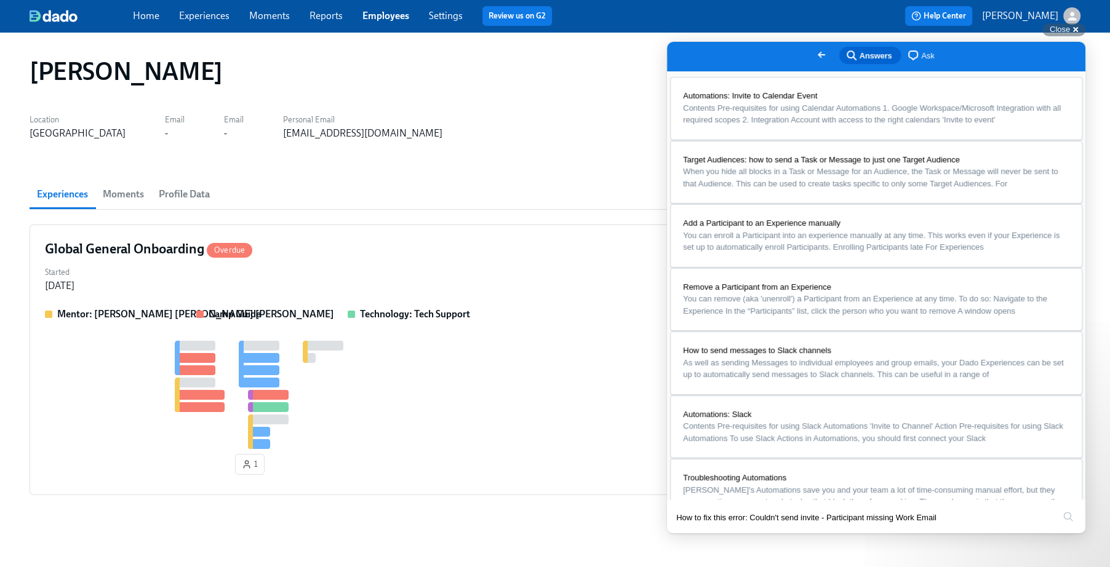
scroll to position [3795, 0]
click at [690, 534] on button "Close" at bounding box center [679, 542] width 22 height 16
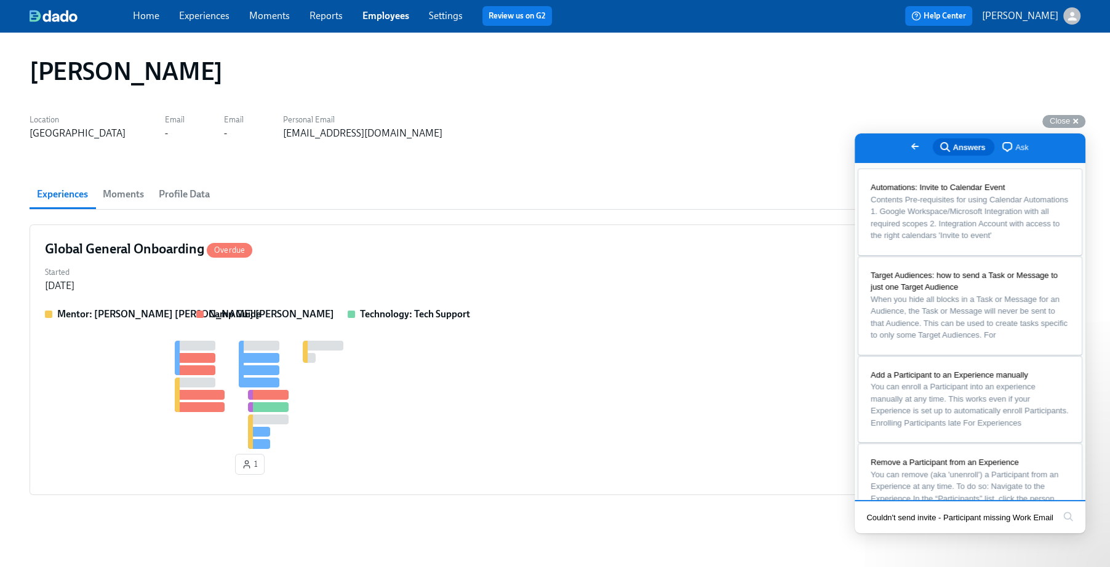
scroll to position [0, 0]
click at [373, 172] on div "[PERSON_NAME] Location [GEOGRAPHIC_DATA] Email - Email - Personal Email [EMAIL_…" at bounding box center [555, 298] width 1051 height 503
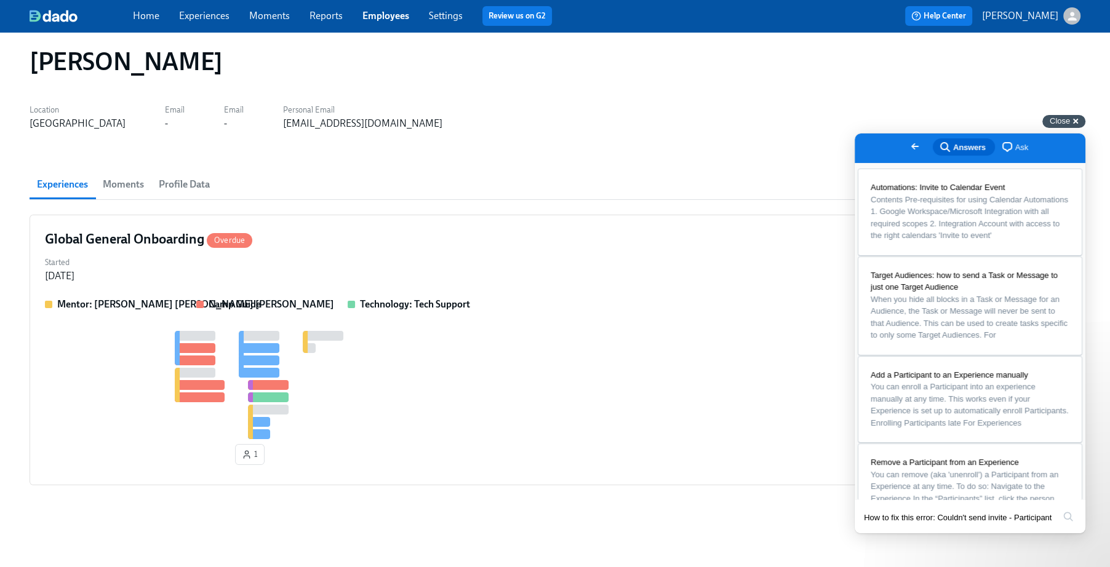
click at [1073, 123] on div "Close cross-small" at bounding box center [1063, 121] width 43 height 13
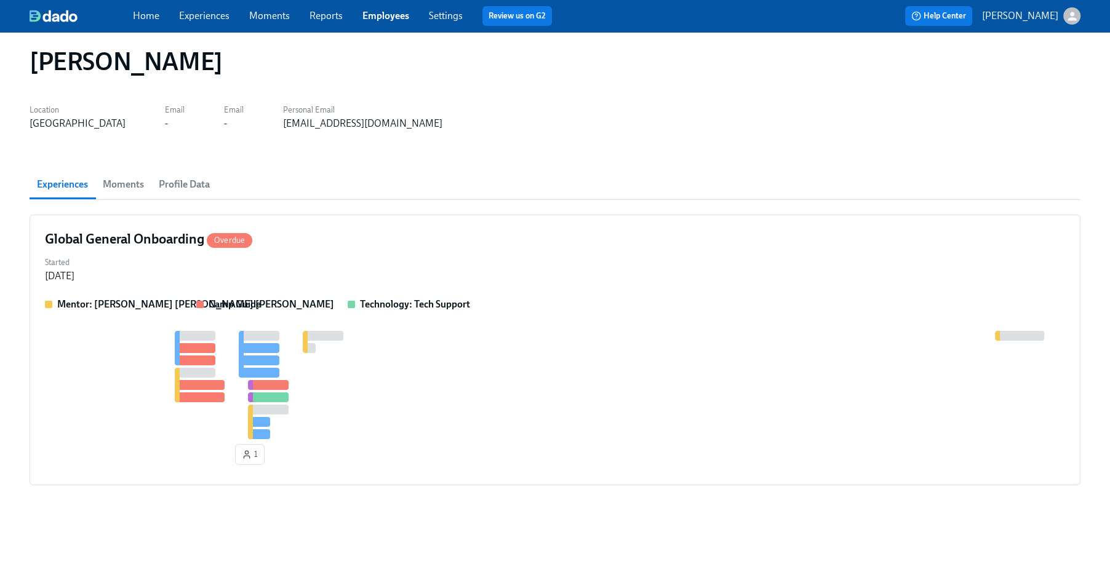
click at [118, 182] on span "Moments" at bounding box center [123, 184] width 41 height 17
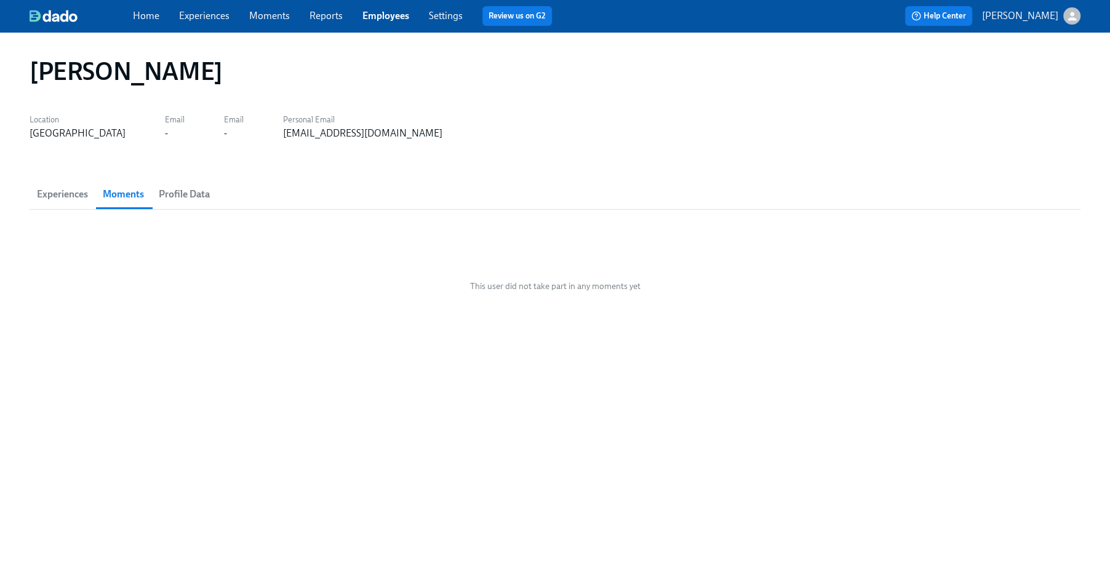
click at [189, 193] on span "Profile Data" at bounding box center [184, 194] width 51 height 17
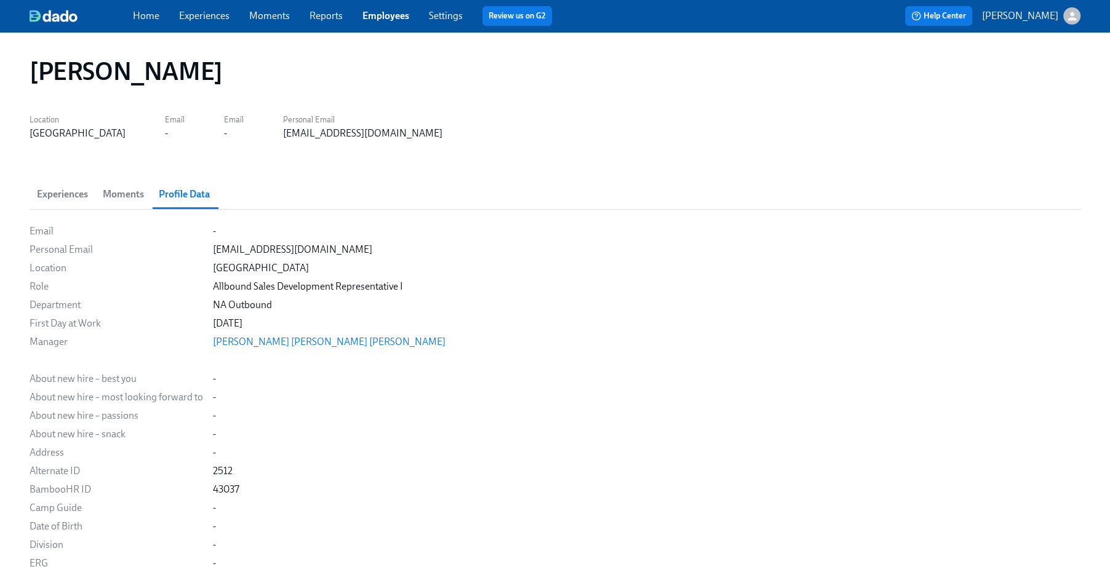
click at [34, 229] on div "Email" at bounding box center [116, 232] width 173 height 14
click at [225, 235] on div "-" at bounding box center [646, 232] width 867 height 14
click at [210, 22] on span "Experiences" at bounding box center [204, 16] width 50 height 14
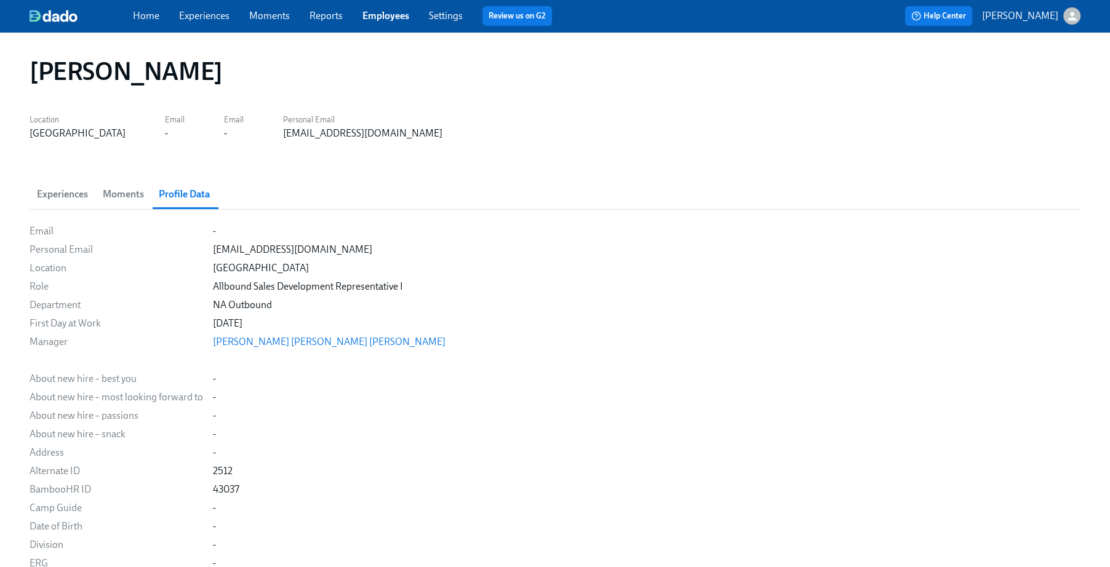
click at [201, 15] on link "Experiences" at bounding box center [204, 16] width 50 height 12
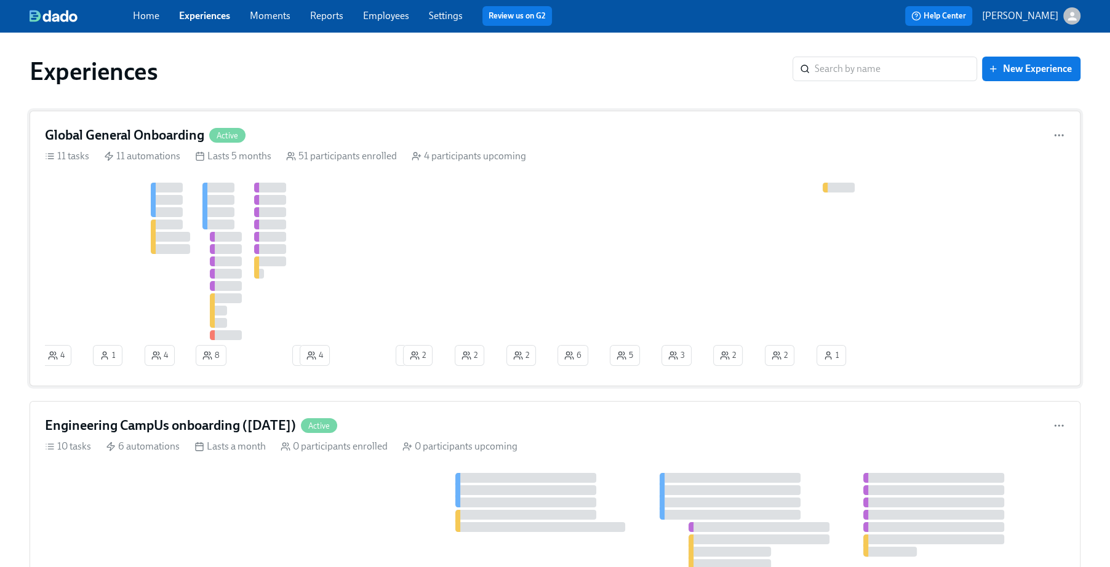
click at [245, 134] on span "Active" at bounding box center [227, 135] width 36 height 9
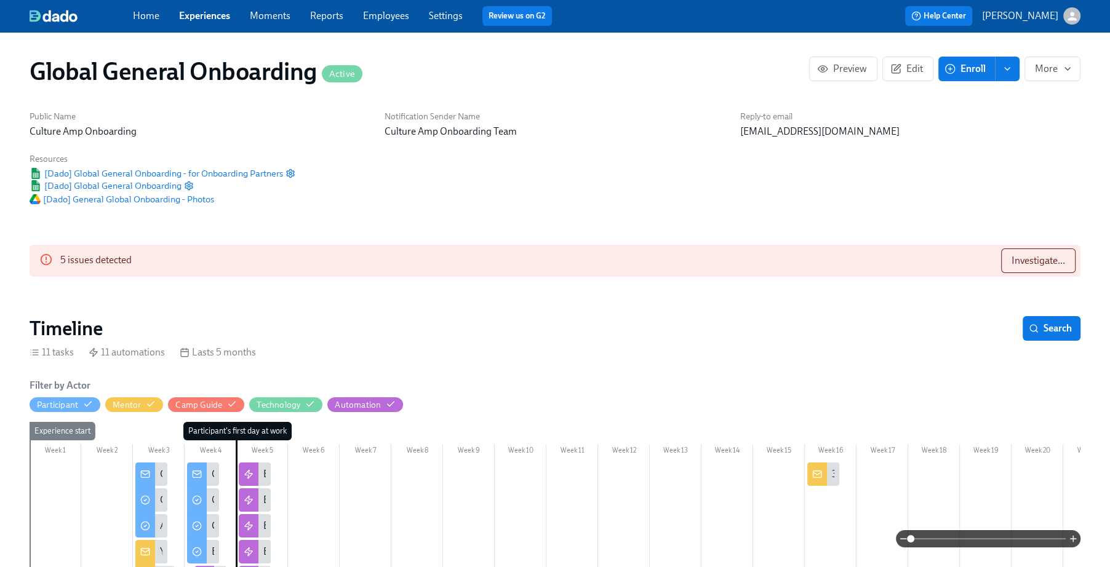
scroll to position [0, 5633]
click at [1050, 258] on span "Investigate..." at bounding box center [1038, 261] width 54 height 12
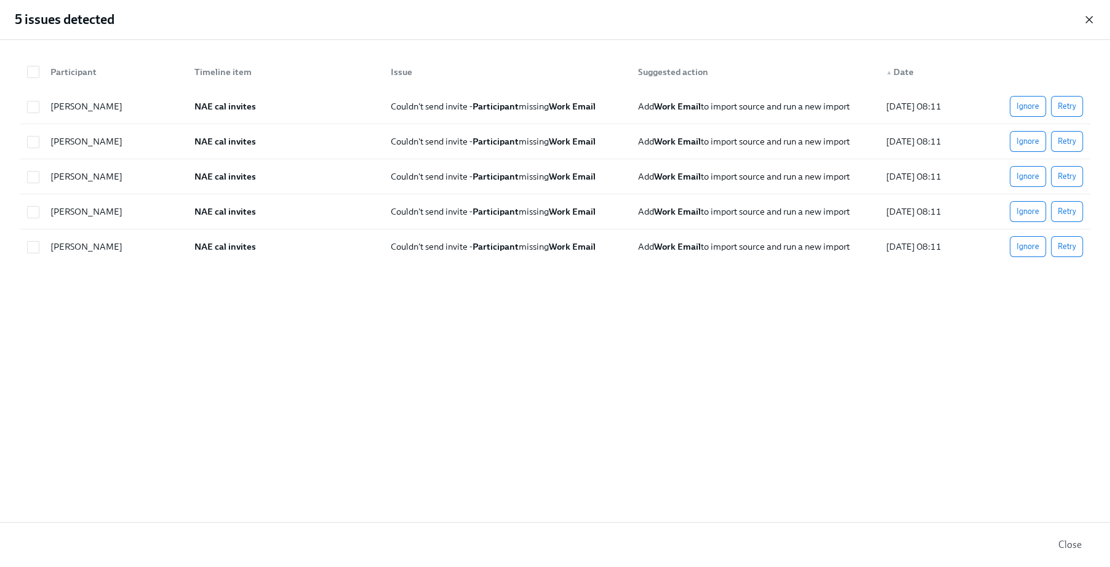
click at [1086, 17] on icon "button" at bounding box center [1089, 20] width 6 height 6
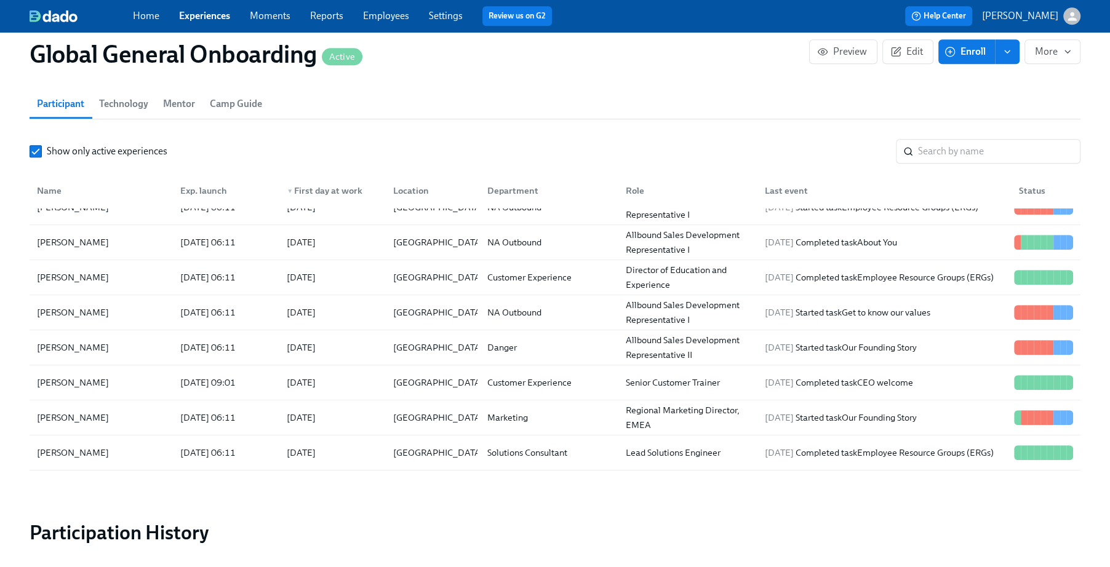
scroll to position [509, 0]
click at [118, 306] on div "[PERSON_NAME]" at bounding box center [101, 312] width 138 height 25
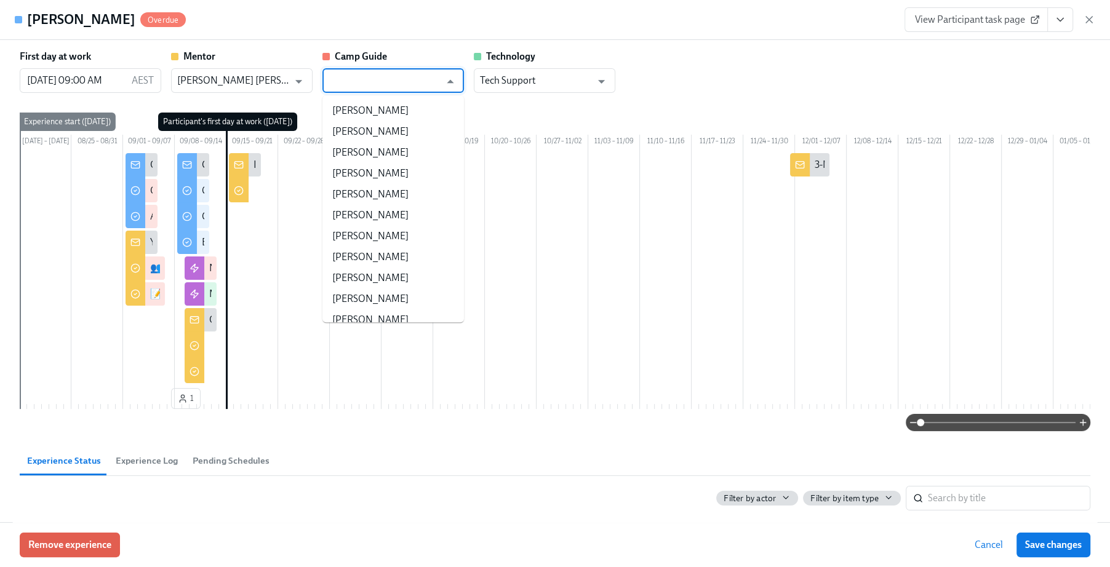
click at [393, 81] on input "text" at bounding box center [384, 80] width 111 height 25
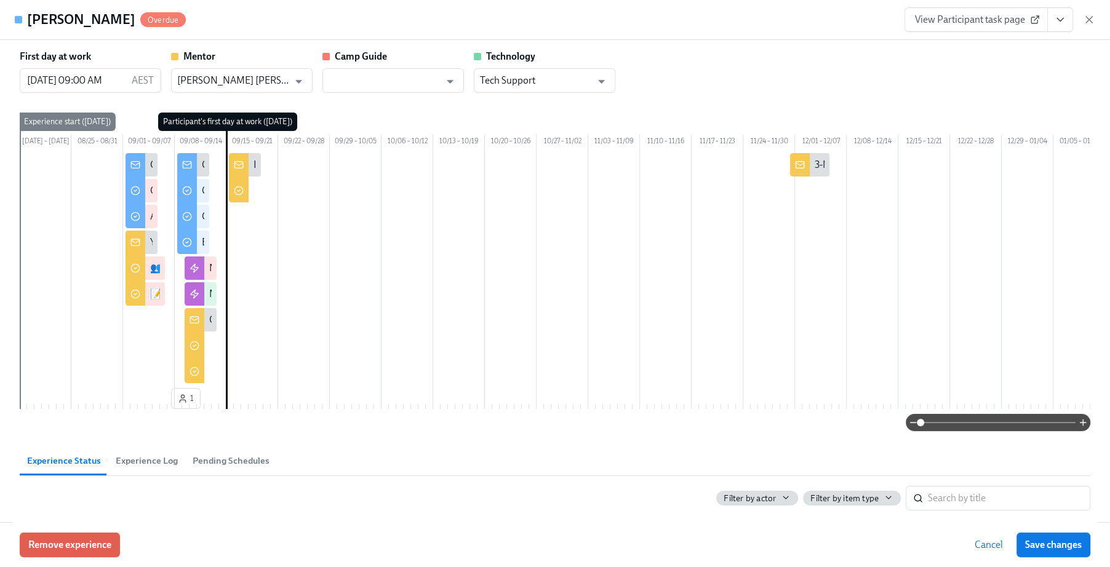
click at [556, 135] on div "10/27 – 11/02" at bounding box center [562, 143] width 52 height 16
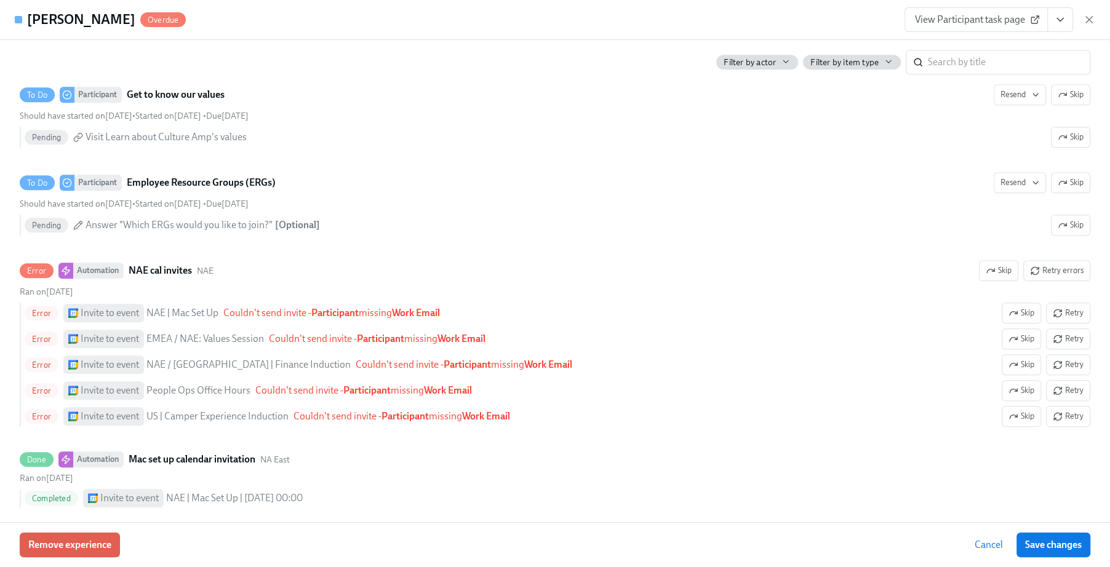
scroll to position [1173, 0]
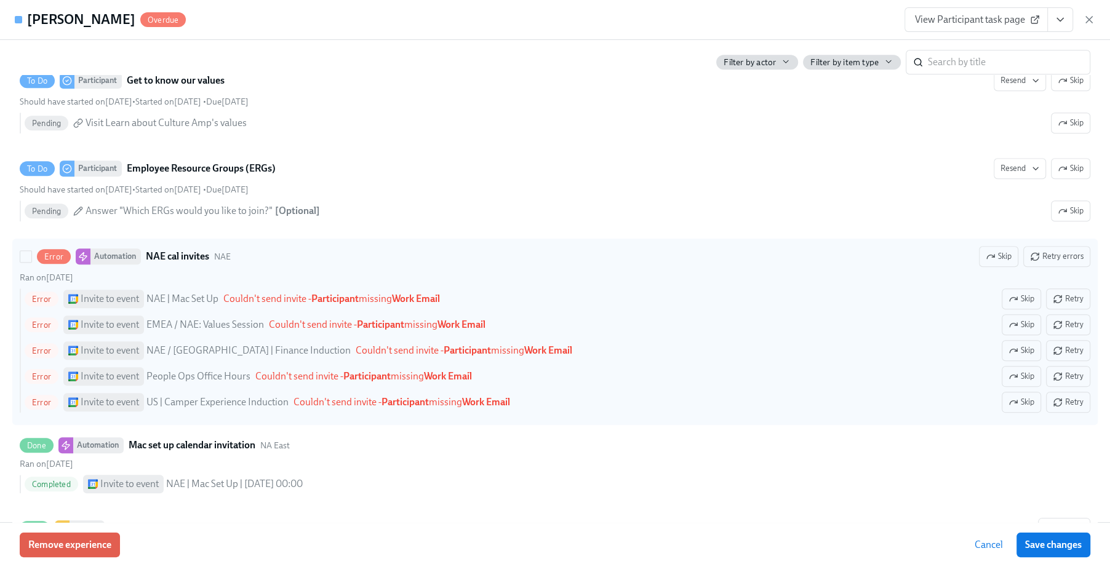
click at [79, 306] on div "Invite to event" at bounding box center [103, 299] width 81 height 18
click at [31, 262] on input "Error Automation NAE cal invites NAE Skip Retry errors Ran on [DATE] Error Invi…" at bounding box center [25, 256] width 11 height 11
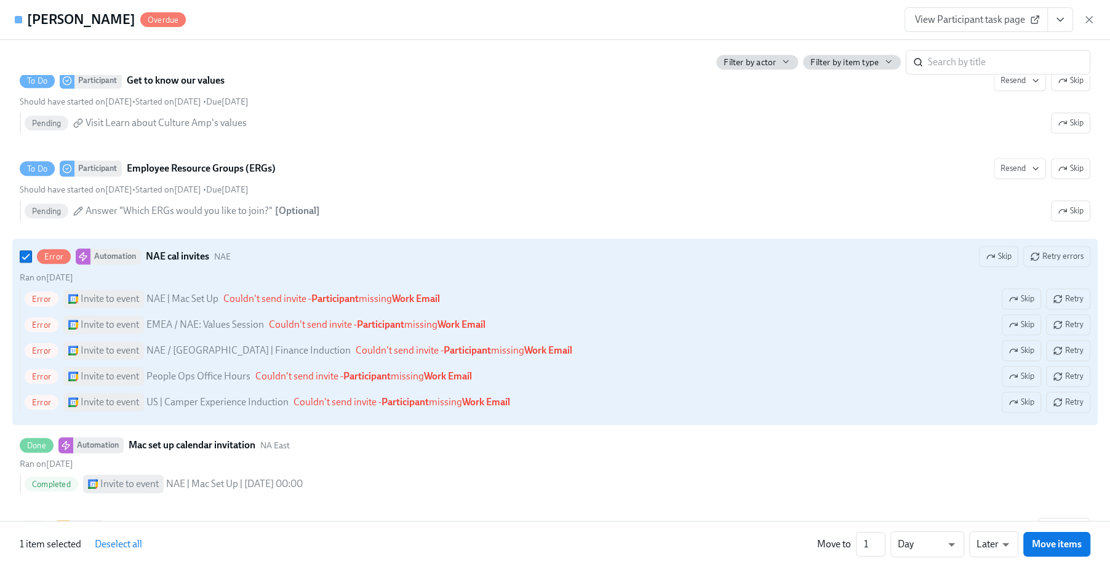
click at [79, 306] on div "Invite to event" at bounding box center [103, 299] width 81 height 18
click at [31, 262] on input "Error Automation NAE cal invites NAE Skip Retry errors Ran on [DATE] Error Invi…" at bounding box center [25, 256] width 11 height 11
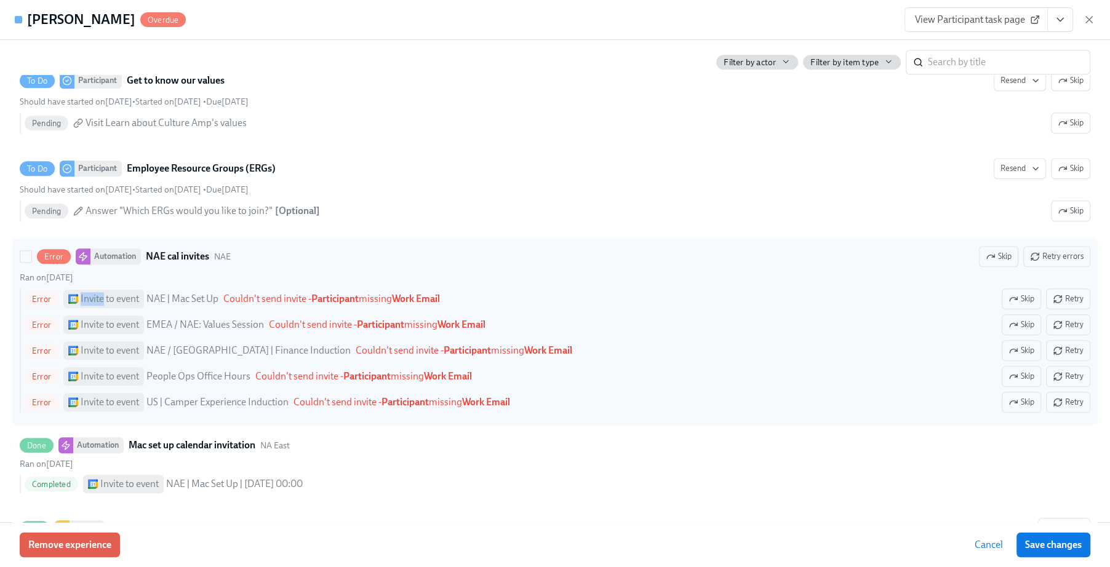
click at [79, 306] on div "Invite to event" at bounding box center [103, 299] width 81 height 18
click at [31, 262] on input "Error Automation NAE cal invites NAE Skip Retry errors Ran on [DATE] Error Invi…" at bounding box center [25, 256] width 11 height 11
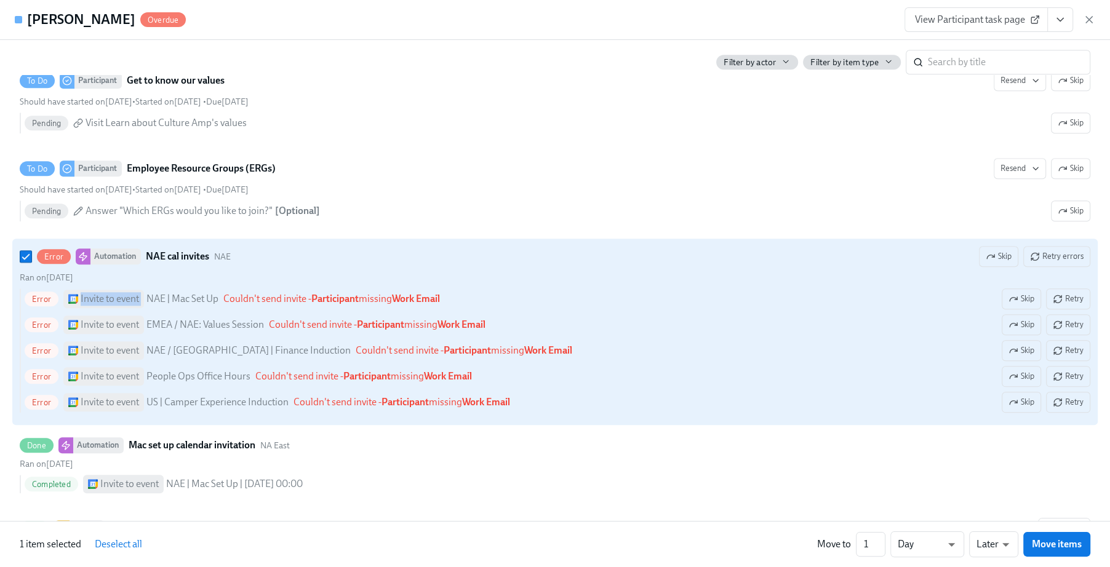
click at [79, 306] on div "Invite to event" at bounding box center [103, 299] width 81 height 18
click at [31, 262] on input "Error Automation NAE cal invites NAE Skip Retry errors Ran on [DATE] Error Invi…" at bounding box center [25, 256] width 11 height 11
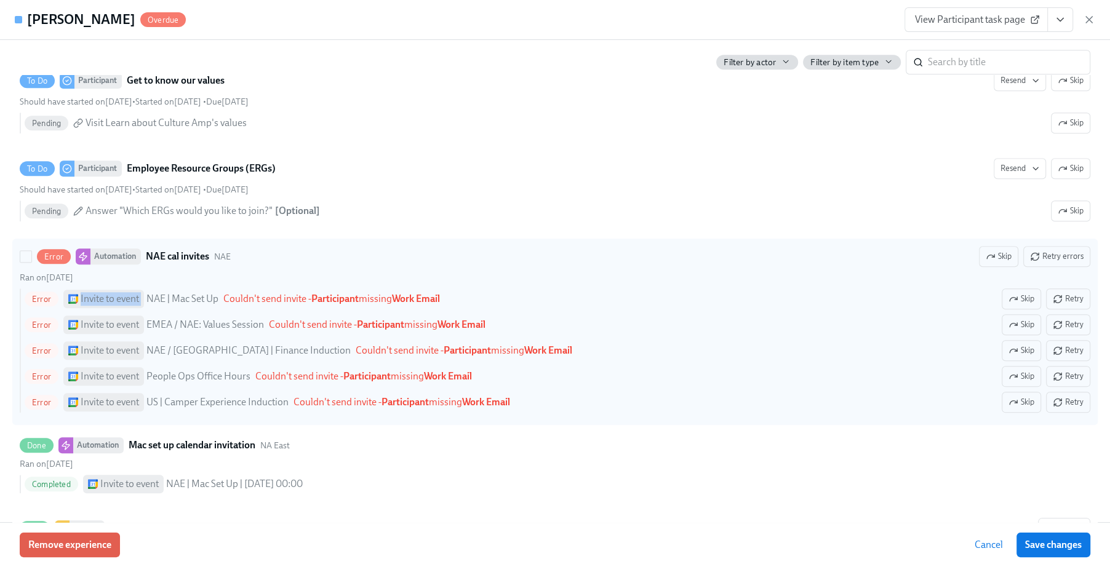
click at [79, 306] on div "Invite to event" at bounding box center [103, 299] width 81 height 18
click at [31, 262] on input "Error Automation NAE cal invites NAE Skip Retry errors Ran on [DATE] Error Invi…" at bounding box center [25, 256] width 11 height 11
checkbox input "true"
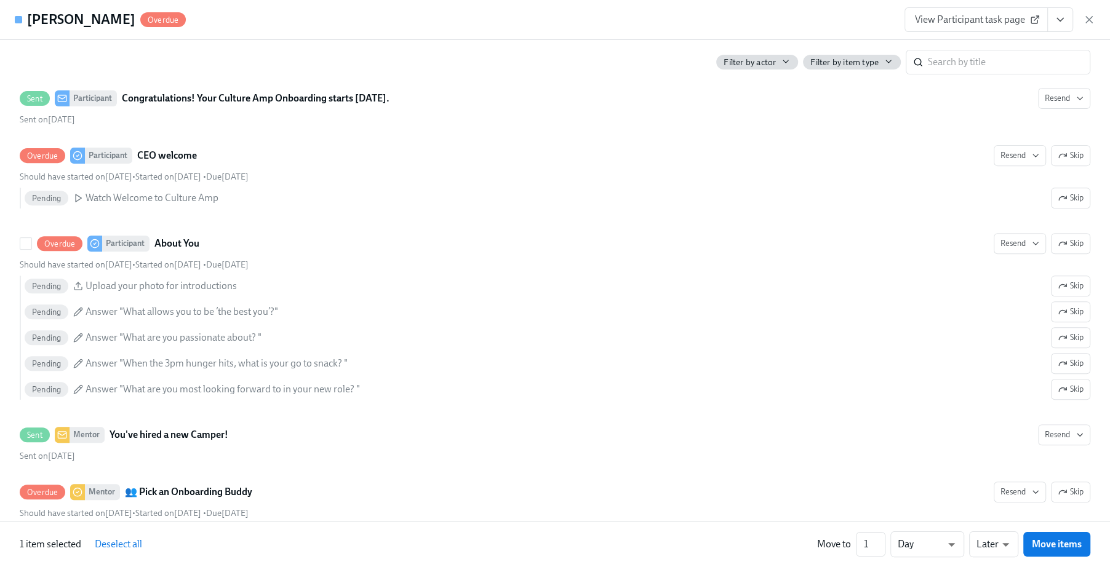
scroll to position [0, 0]
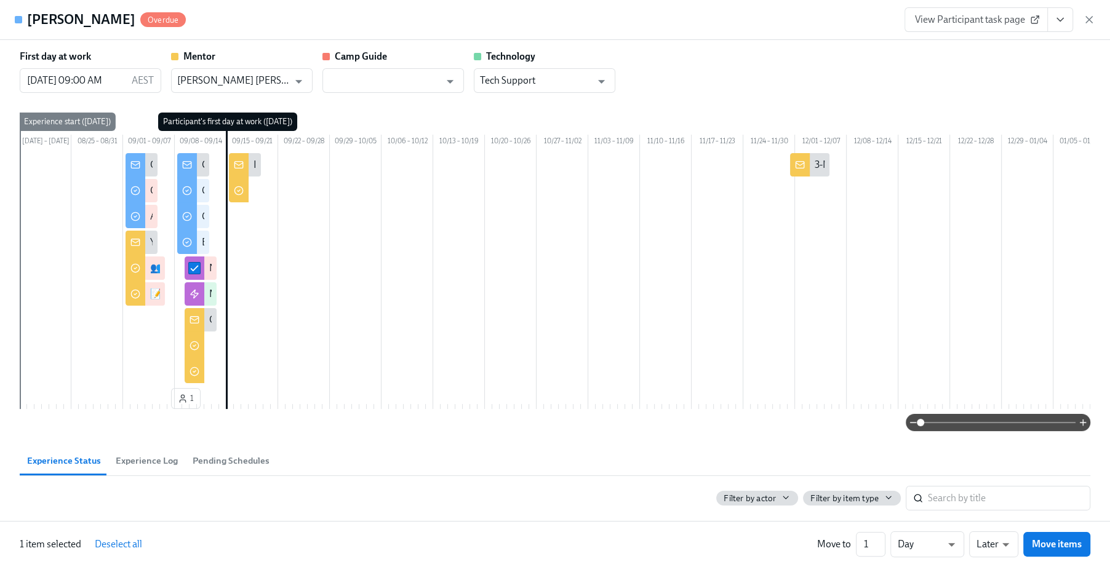
click at [322, 119] on div "[DATE] – [DATE] 08/25 – 08/31 09/01 – 09/07 09/08 – 09/14 09/15 – 09/21 09/22 –…" at bounding box center [555, 263] width 1070 height 301
click at [195, 476] on button "Pending Schedules" at bounding box center [231, 461] width 92 height 30
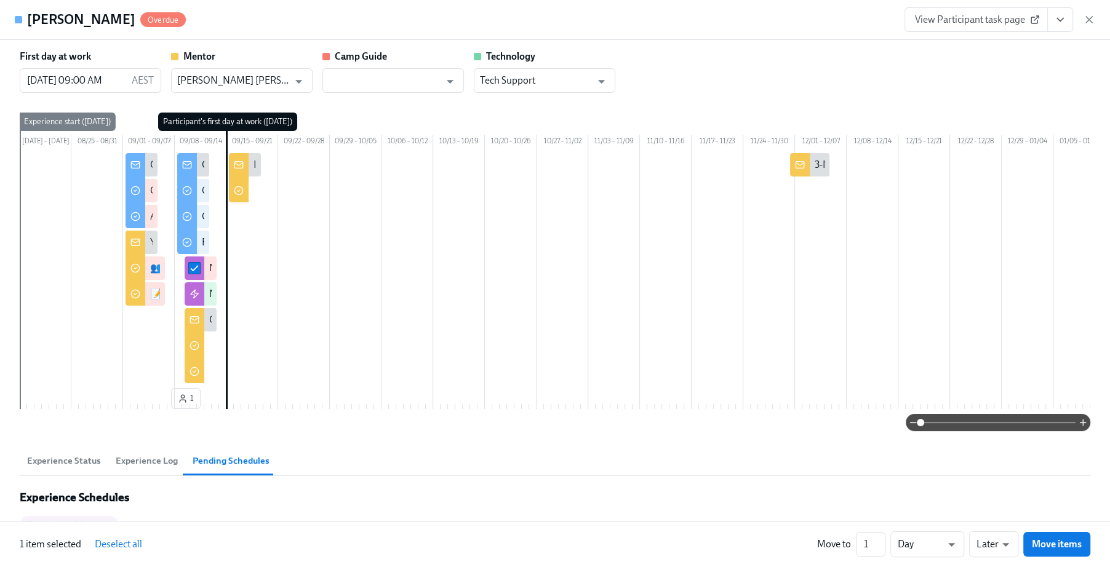
scroll to position [191, 0]
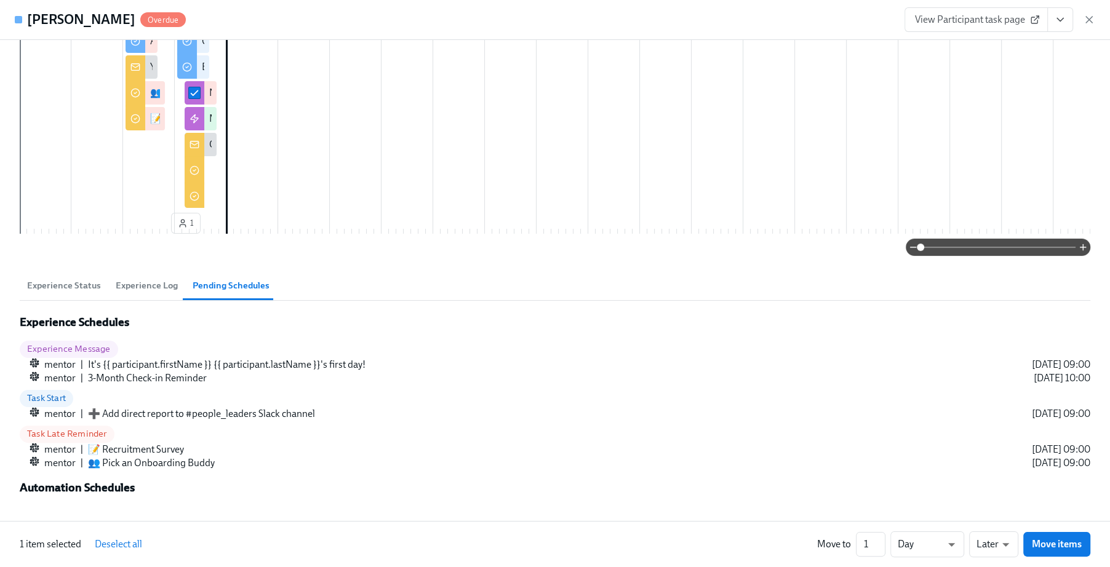
click at [144, 286] on span "Experience Log" at bounding box center [147, 286] width 62 height 14
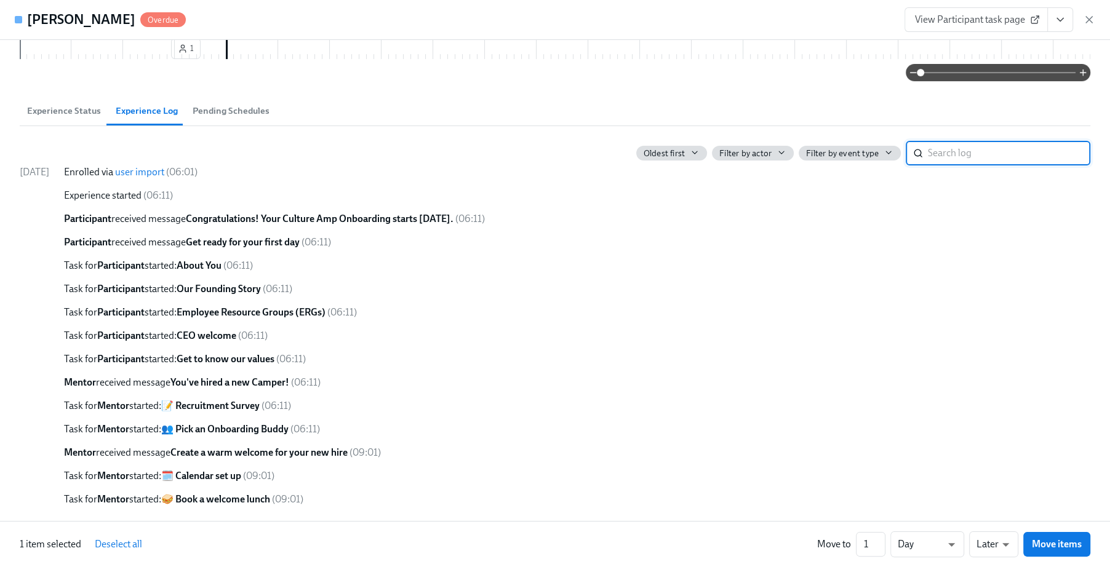
scroll to position [366, 0]
click at [68, 108] on span "Experience Status" at bounding box center [64, 111] width 74 height 14
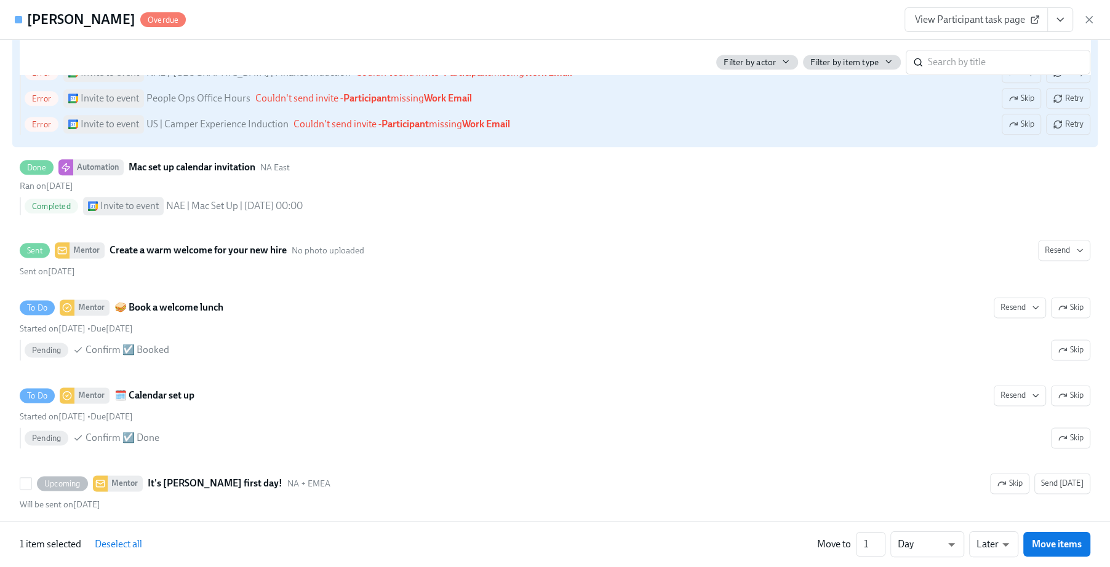
scroll to position [1440, 0]
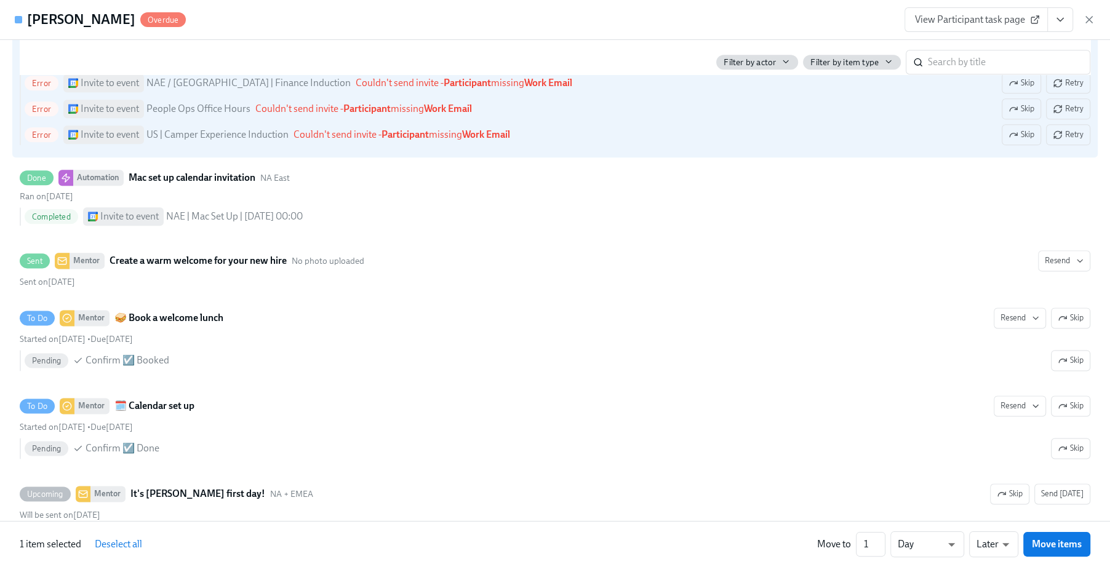
click at [1056, 24] on icon "View task page" at bounding box center [1060, 20] width 12 height 12
click at [396, 25] on div "[PERSON_NAME] Overdue View Participant task page View Mentor task page View Cam…" at bounding box center [555, 20] width 1110 height 40
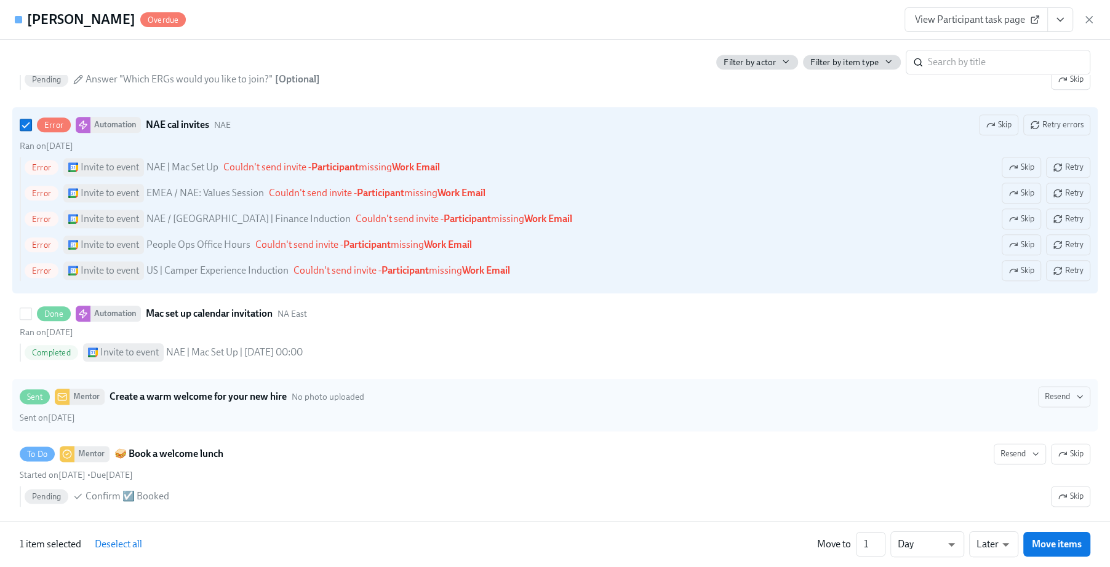
scroll to position [1287, 0]
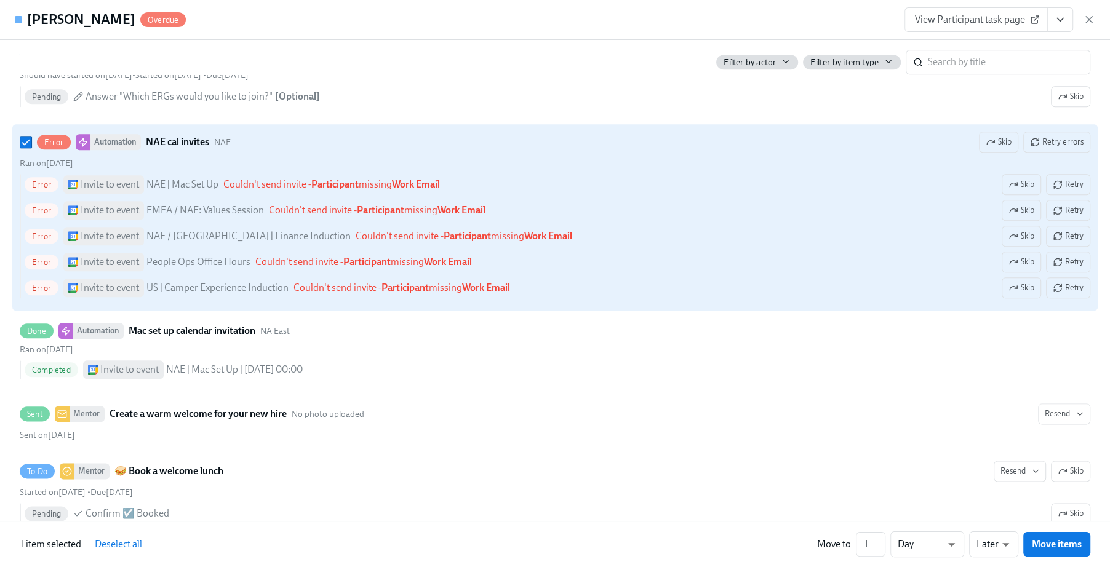
click at [108, 189] on div "Invite to event" at bounding box center [110, 185] width 58 height 14
click at [31, 148] on input "Error Automation NAE cal invites NAE Skip Retry errors Ran on [DATE] Error Invi…" at bounding box center [25, 142] width 11 height 11
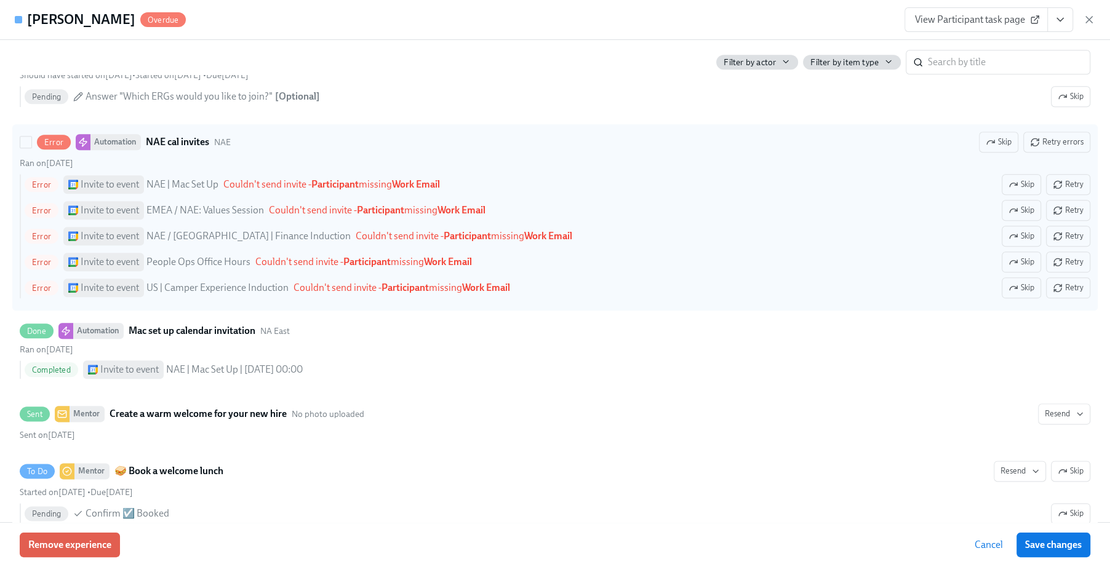
click at [63, 190] on div "Invite to event" at bounding box center [103, 184] width 81 height 18
click at [31, 148] on input "Error Automation NAE cal invites NAE Skip Retry errors Ran on [DATE] Error Invi…" at bounding box center [25, 142] width 11 height 11
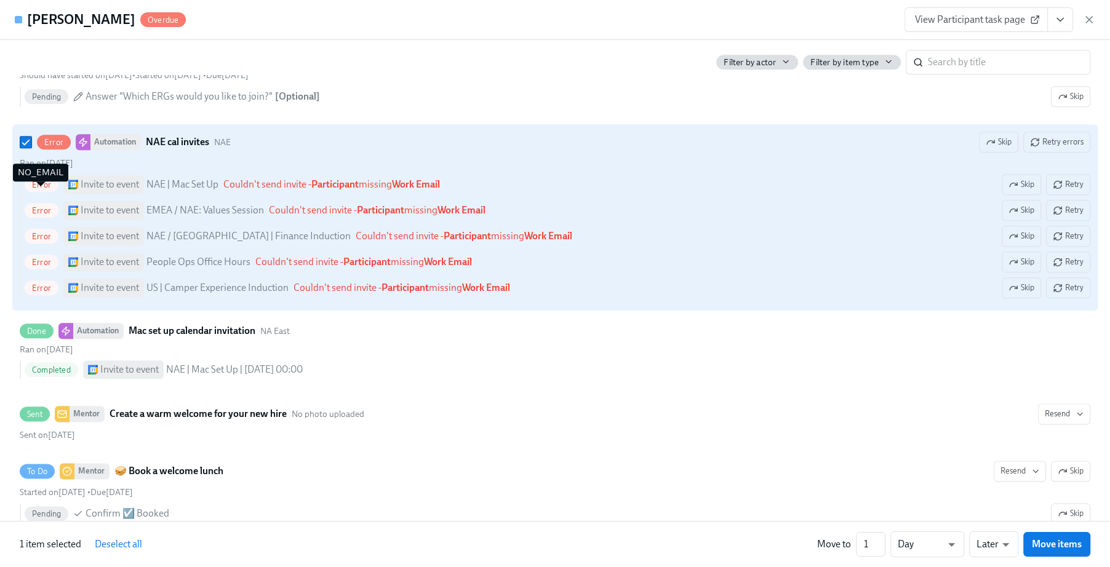
click at [38, 189] on span "Error" at bounding box center [41, 184] width 19 height 9
click at [31, 148] on input "Error Automation NAE cal invites NAE Skip Retry errors Ran on [DATE] Error Invi…" at bounding box center [25, 142] width 11 height 11
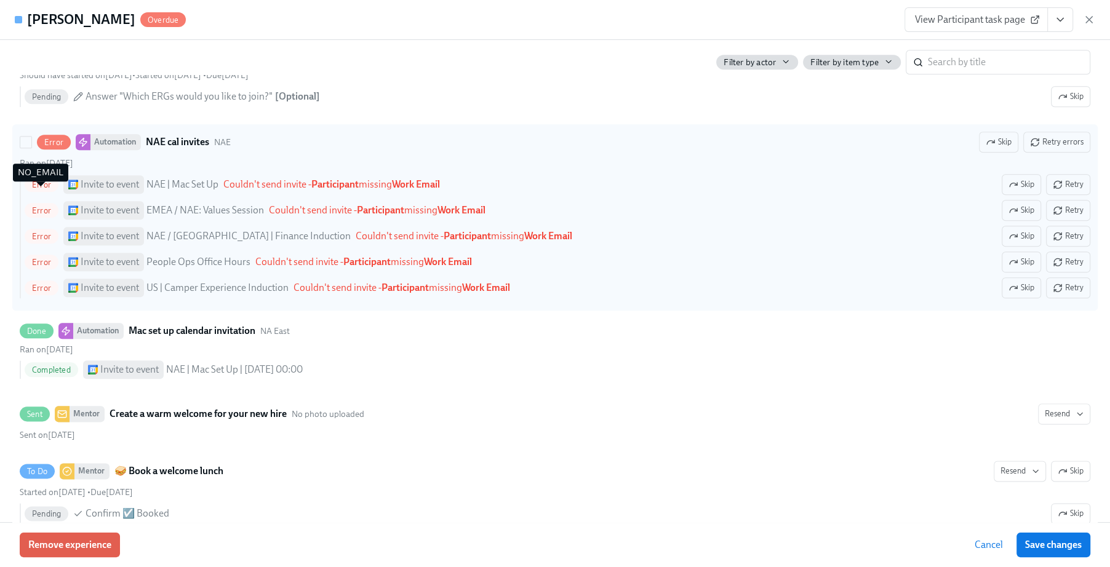
click at [38, 189] on span "Error" at bounding box center [41, 184] width 19 height 9
click at [31, 148] on input "Error Automation NAE cal invites NAE Skip Retry errors Ran on [DATE] Error Invi…" at bounding box center [25, 142] width 11 height 11
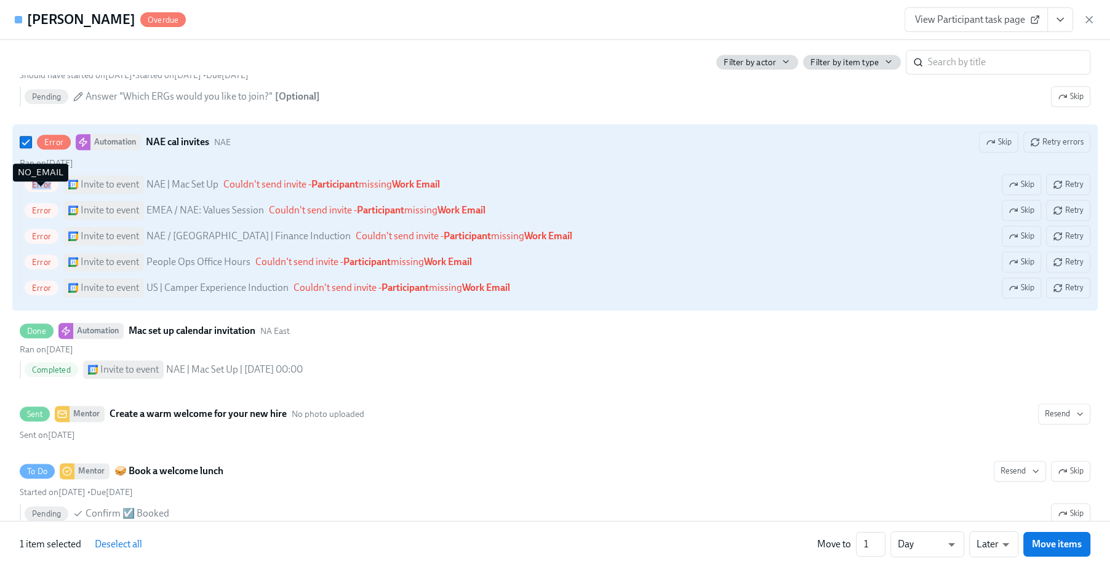
click at [38, 189] on span "Error" at bounding box center [41, 184] width 19 height 9
click at [31, 148] on input "Error Automation NAE cal invites NAE Skip Retry errors Ran on [DATE] Error Invi…" at bounding box center [25, 142] width 11 height 11
click at [38, 189] on span "Error" at bounding box center [41, 184] width 19 height 9
click at [31, 148] on input "Error Automation NAE cal invites NAE Skip Retry errors Ran on [DATE] Error Invi…" at bounding box center [25, 142] width 11 height 11
click at [418, 190] on strong "Work Email" at bounding box center [416, 184] width 48 height 12
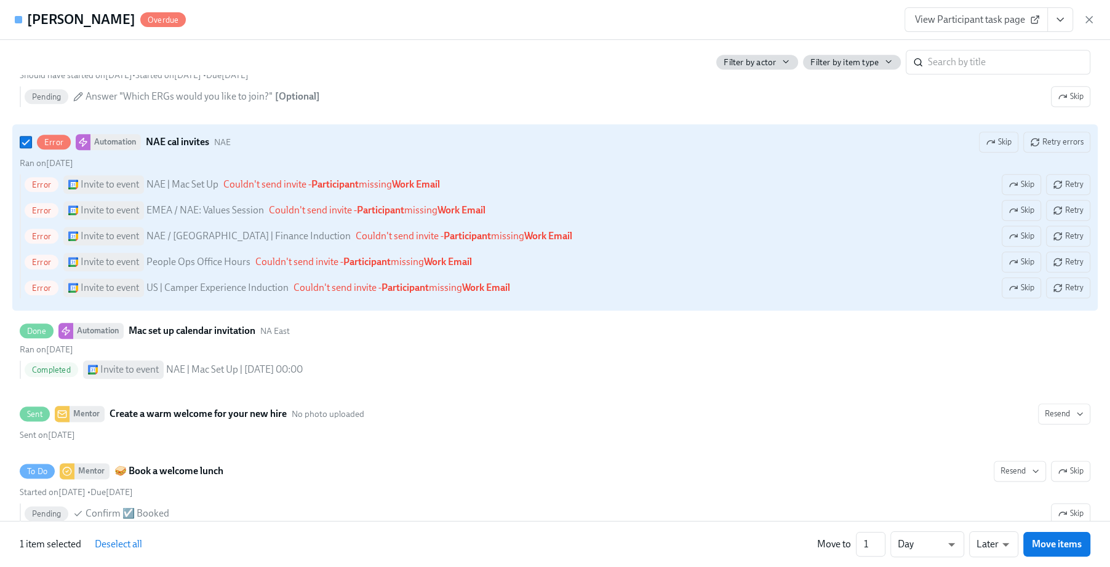
click at [31, 148] on input "Error Automation NAE cal invites NAE Skip Retry errors Ran on [DATE] Error Invi…" at bounding box center [25, 142] width 11 height 11
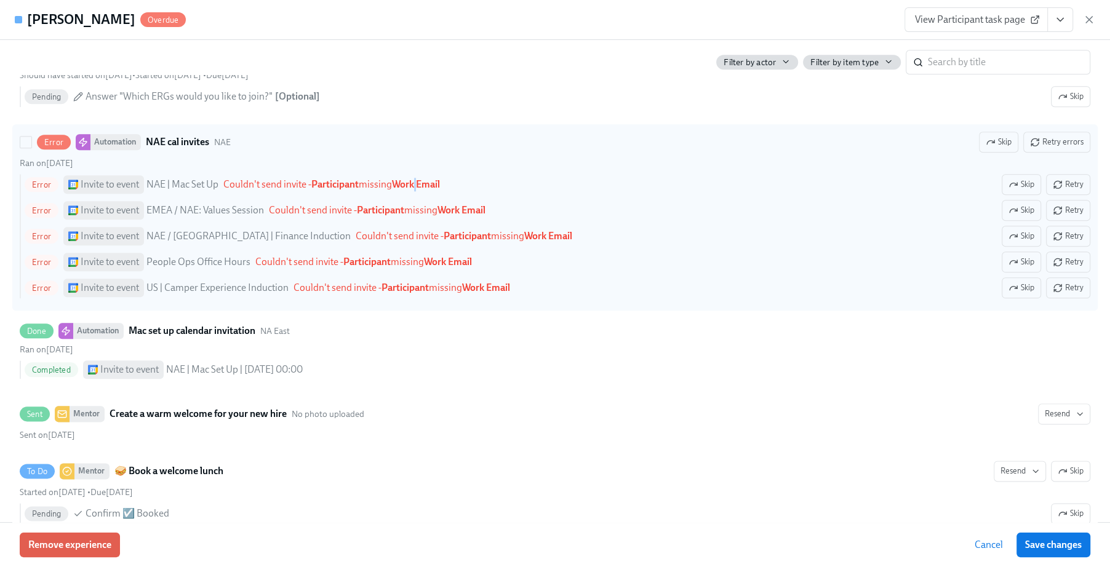
click at [418, 190] on strong "Work Email" at bounding box center [416, 184] width 48 height 12
click at [31, 148] on input "Error Automation NAE cal invites NAE Skip Retry errors Ran on [DATE] Error Invi…" at bounding box center [25, 142] width 11 height 11
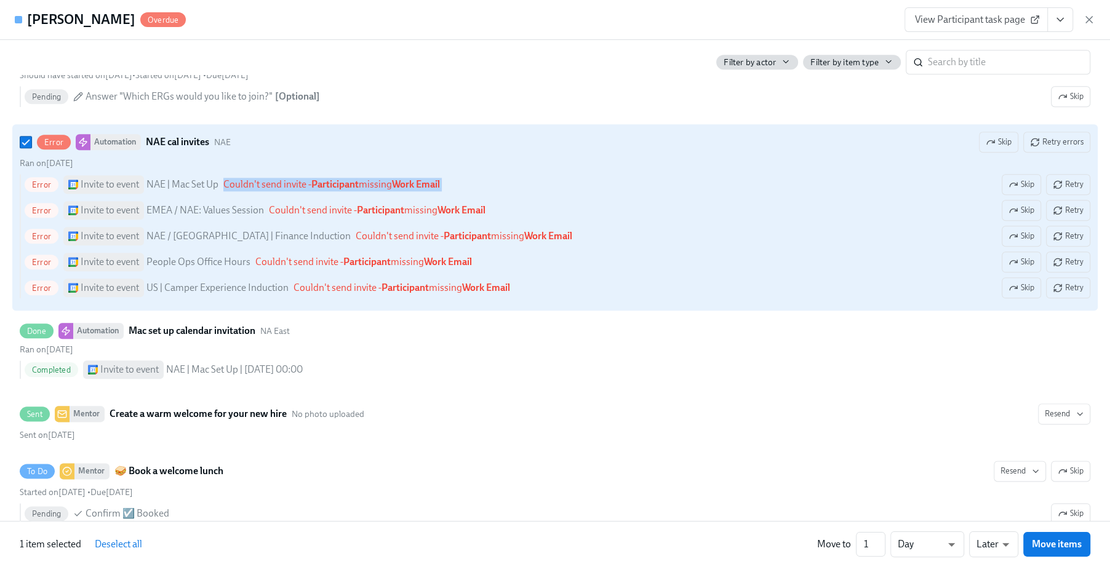
click at [418, 190] on strong "Work Email" at bounding box center [416, 184] width 48 height 12
click at [31, 148] on input "Error Automation NAE cal invites NAE Skip Retry errors Ran on [DATE] Error Invi…" at bounding box center [25, 142] width 11 height 11
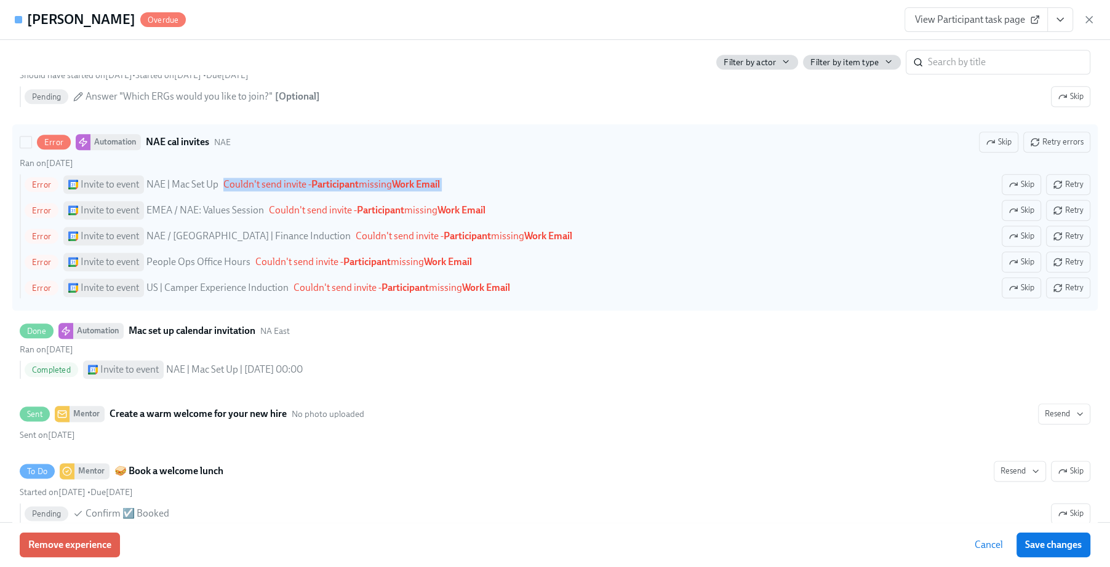
click at [418, 190] on strong "Work Email" at bounding box center [416, 184] width 48 height 12
click at [31, 148] on input "Error Automation NAE cal invites NAE Skip Retry errors Ran on [DATE] Error Invi…" at bounding box center [25, 142] width 11 height 11
click at [418, 190] on strong "Work Email" at bounding box center [416, 184] width 48 height 12
click at [31, 148] on input "Error Automation NAE cal invites NAE Skip Retry errors Ran on [DATE] Error Invi…" at bounding box center [25, 142] width 11 height 11
click at [418, 190] on strong "Work Email" at bounding box center [416, 184] width 48 height 12
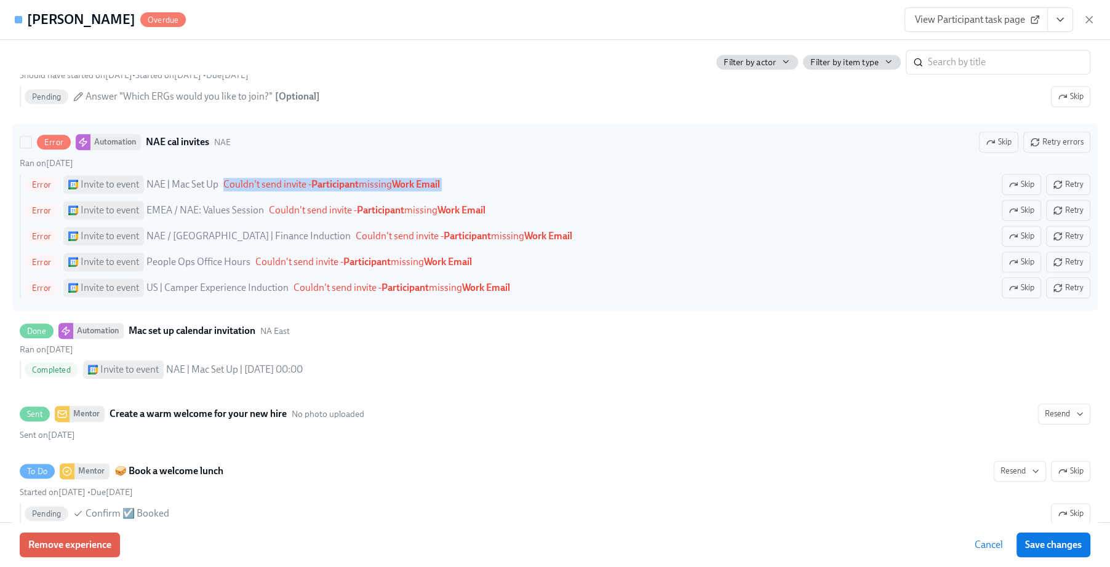
click at [31, 148] on input "Error Automation NAE cal invites NAE Skip Retry errors Ran on [DATE] Error Invi…" at bounding box center [25, 142] width 11 height 11
checkbox input "true"
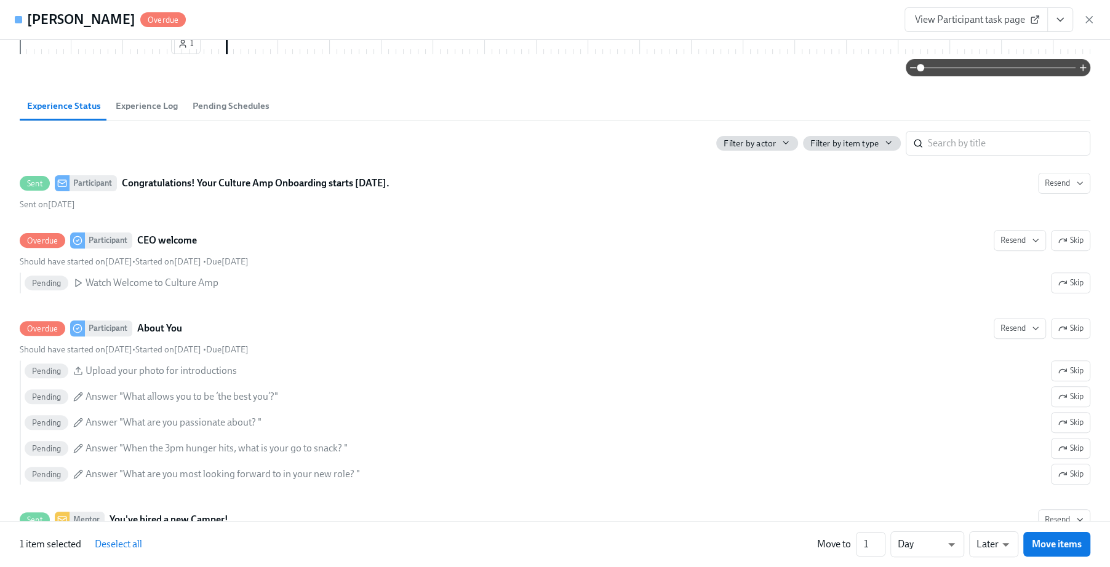
scroll to position [0, 0]
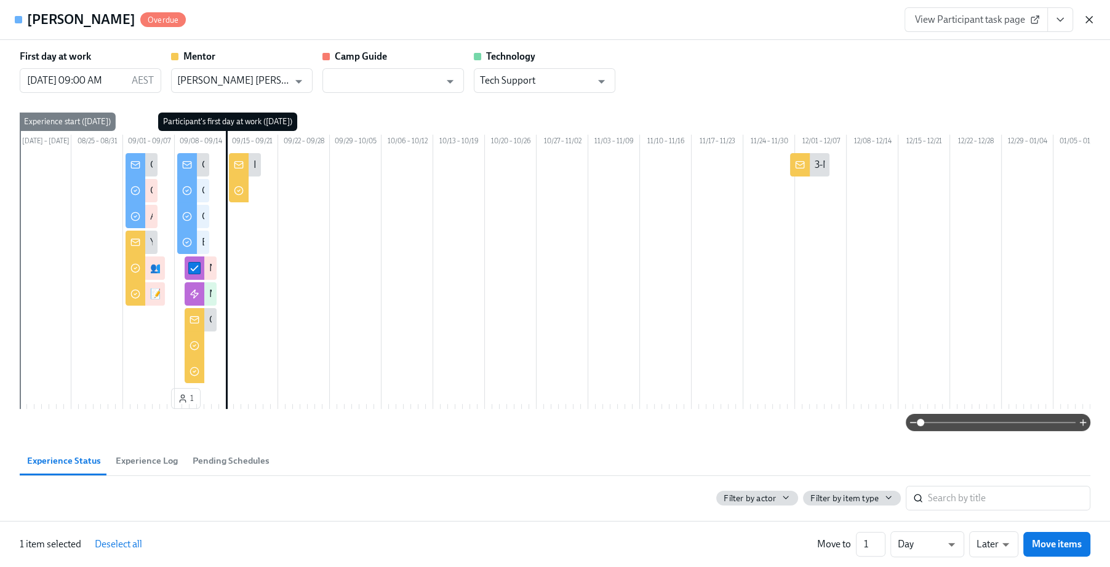
click at [1090, 18] on icon "button" at bounding box center [1089, 20] width 6 height 6
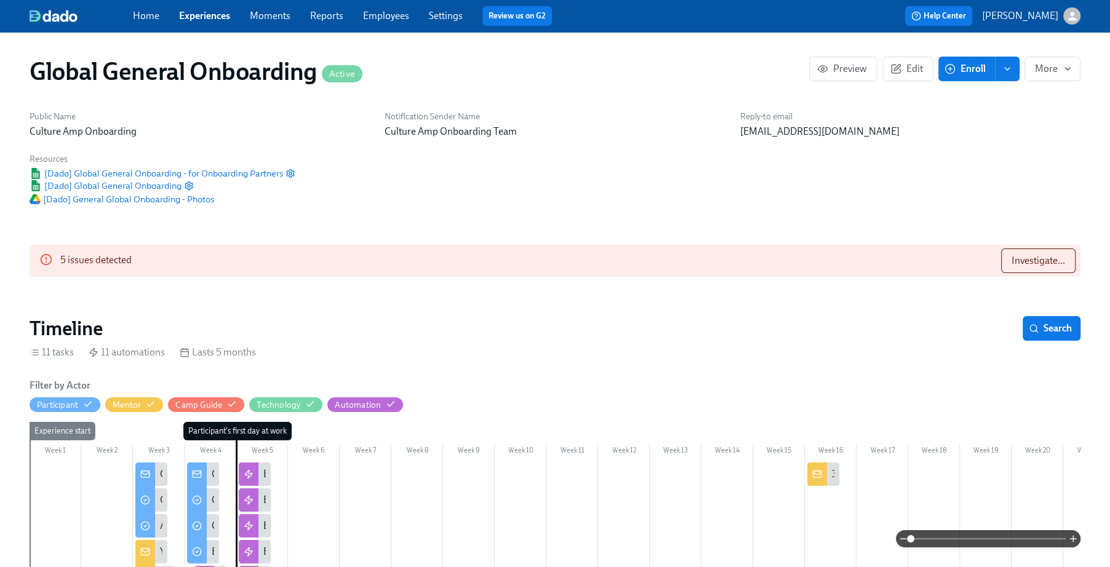
click at [397, 10] on link "Employees" at bounding box center [386, 16] width 46 height 12
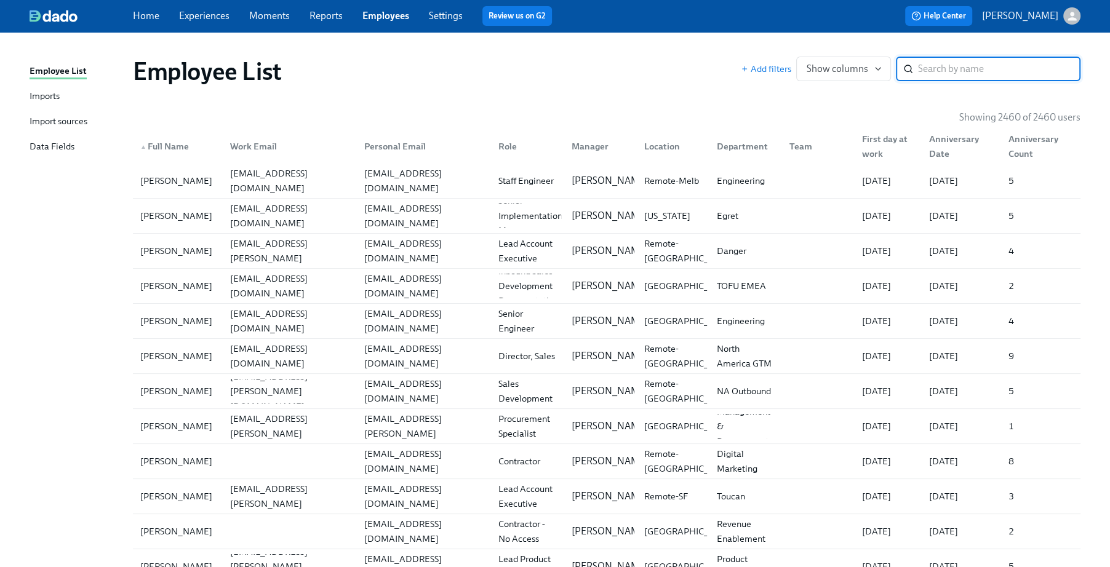
click at [46, 96] on div "Imports" at bounding box center [45, 96] width 30 height 15
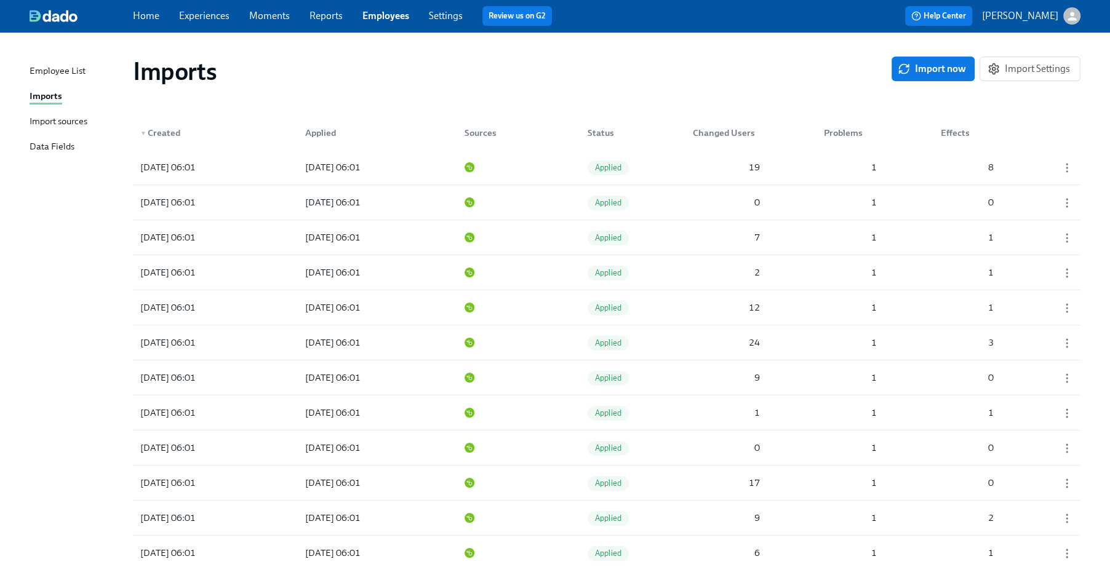
click at [48, 114] on div "Import sources" at bounding box center [59, 121] width 58 height 15
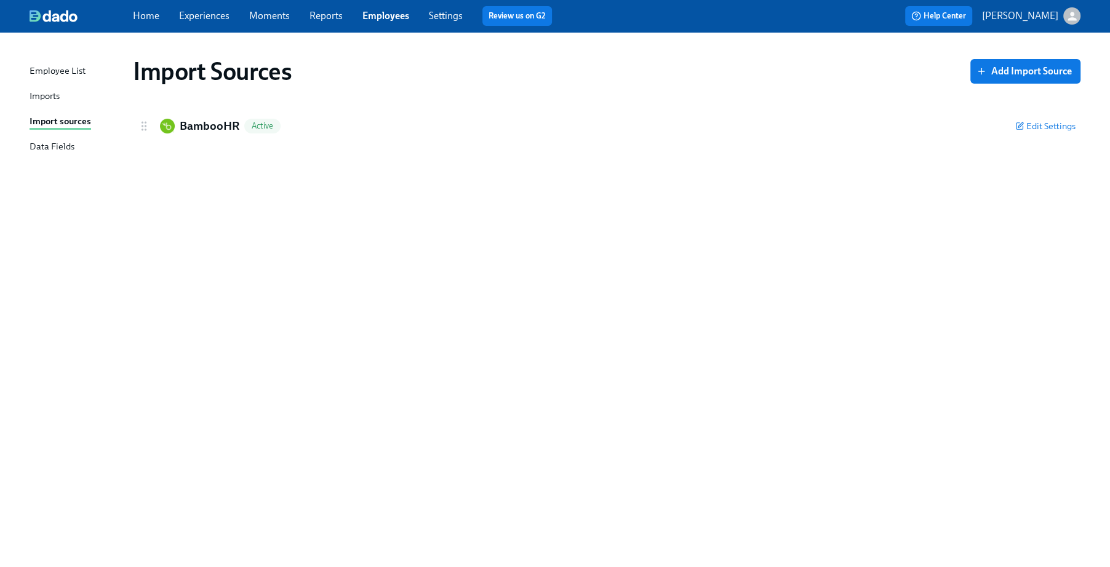
click at [54, 93] on div "Imports" at bounding box center [45, 96] width 30 height 15
